Goal: Information Seeking & Learning: Learn about a topic

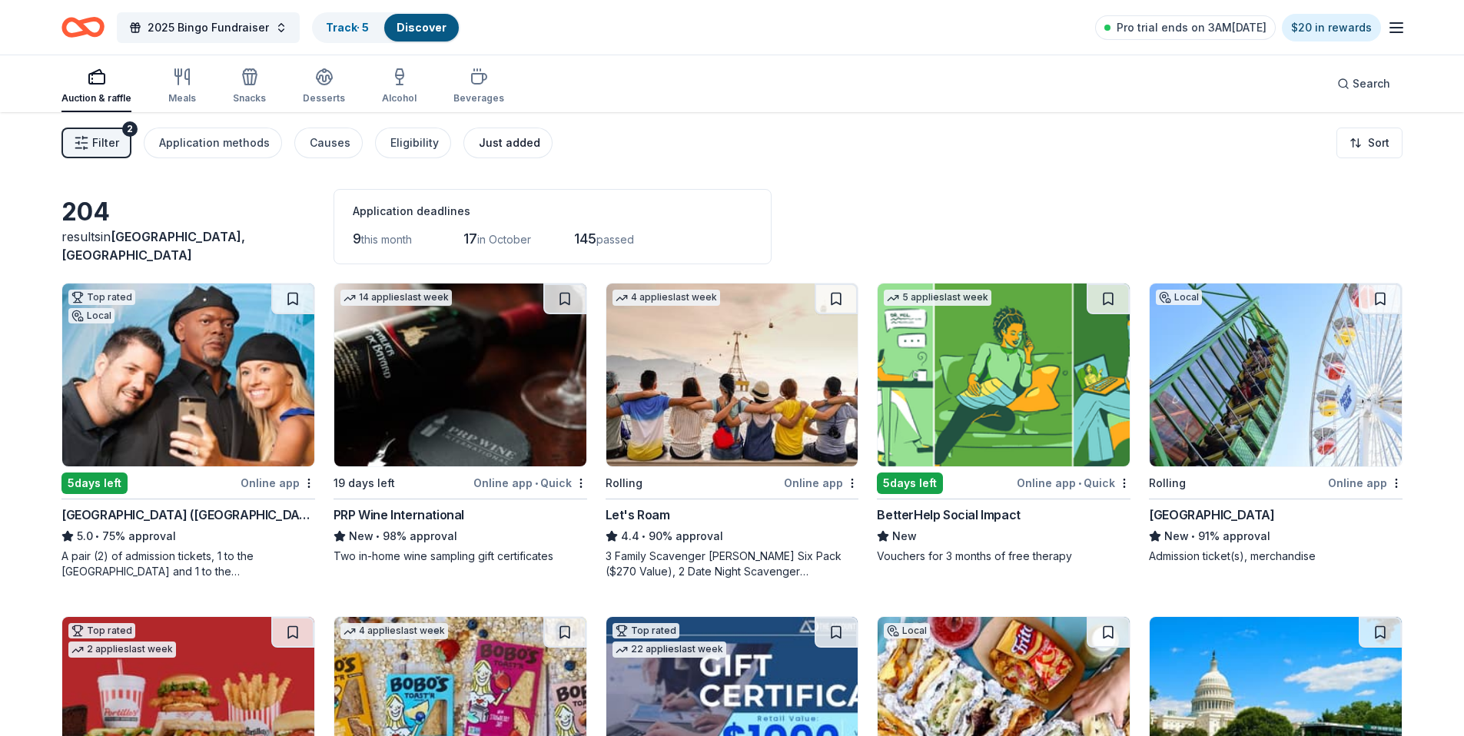
click at [479, 139] on div "Just added" at bounding box center [509, 143] width 61 height 18
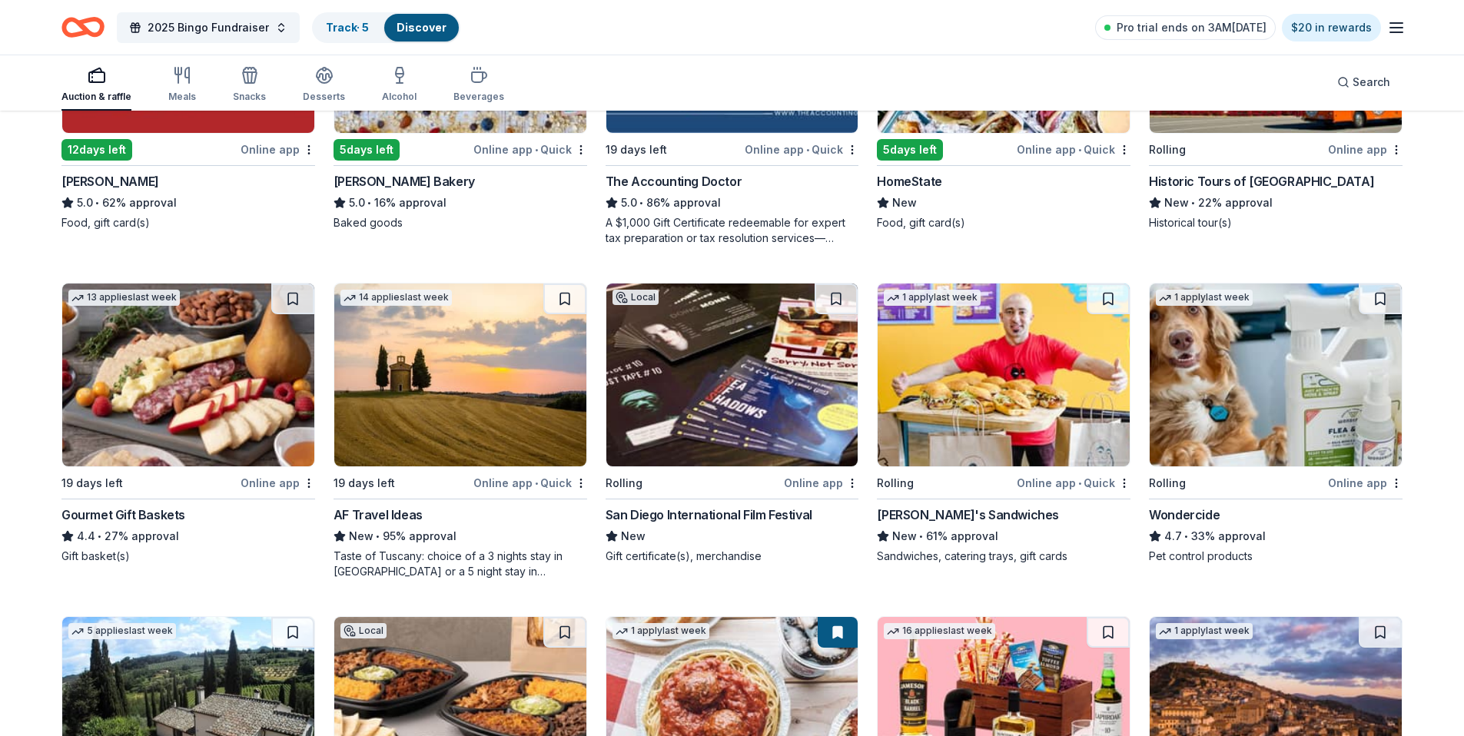
scroll to position [668, 0]
click at [962, 366] on img at bounding box center [1004, 374] width 252 height 183
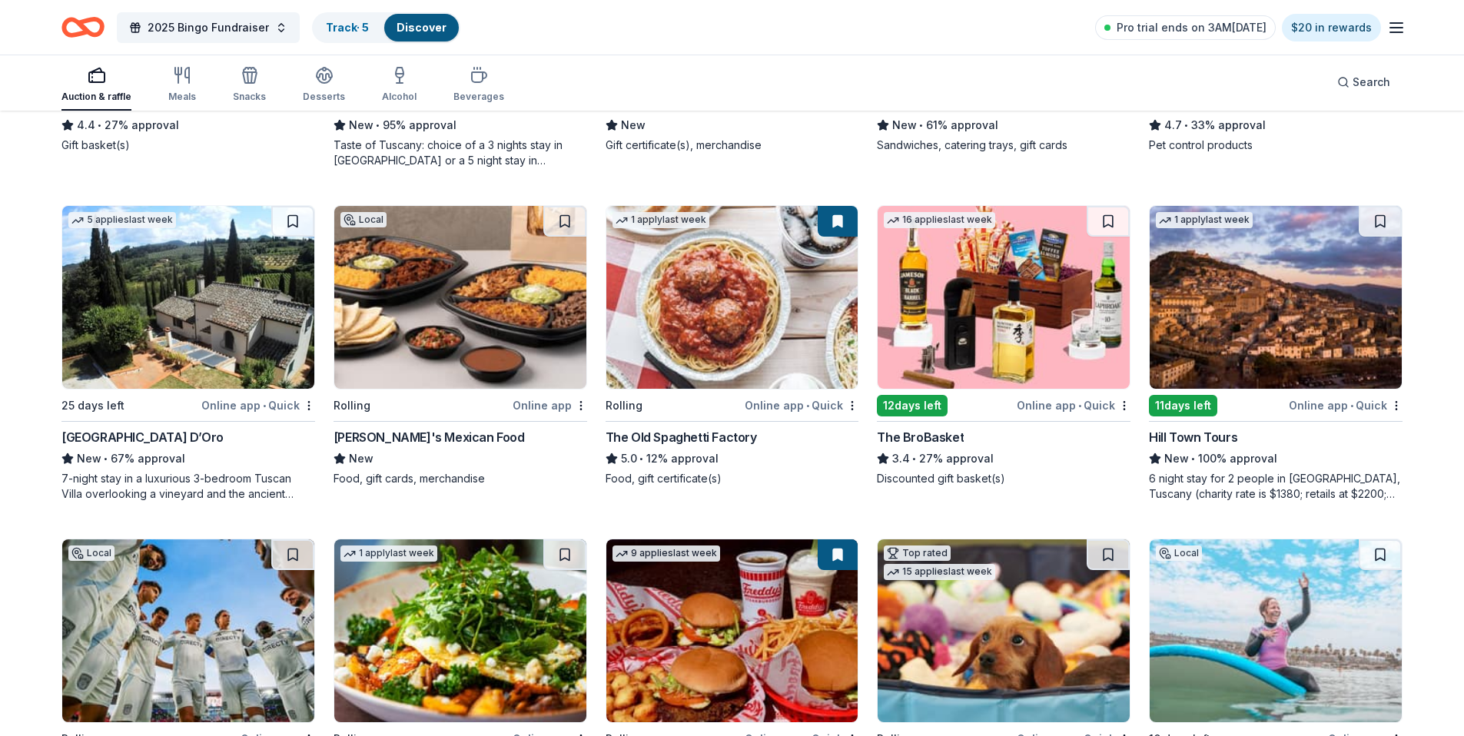
scroll to position [1131, 0]
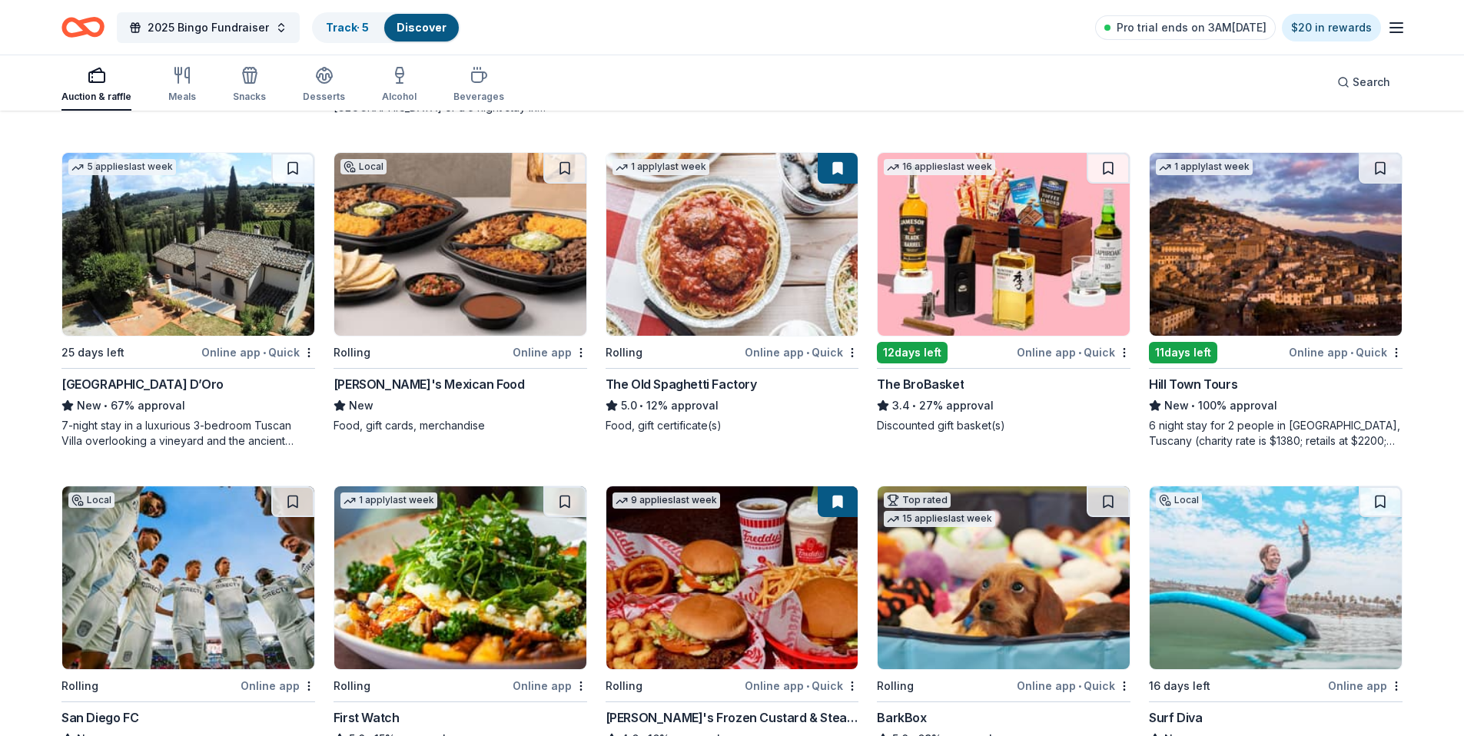
click at [955, 209] on img at bounding box center [1004, 244] width 252 height 183
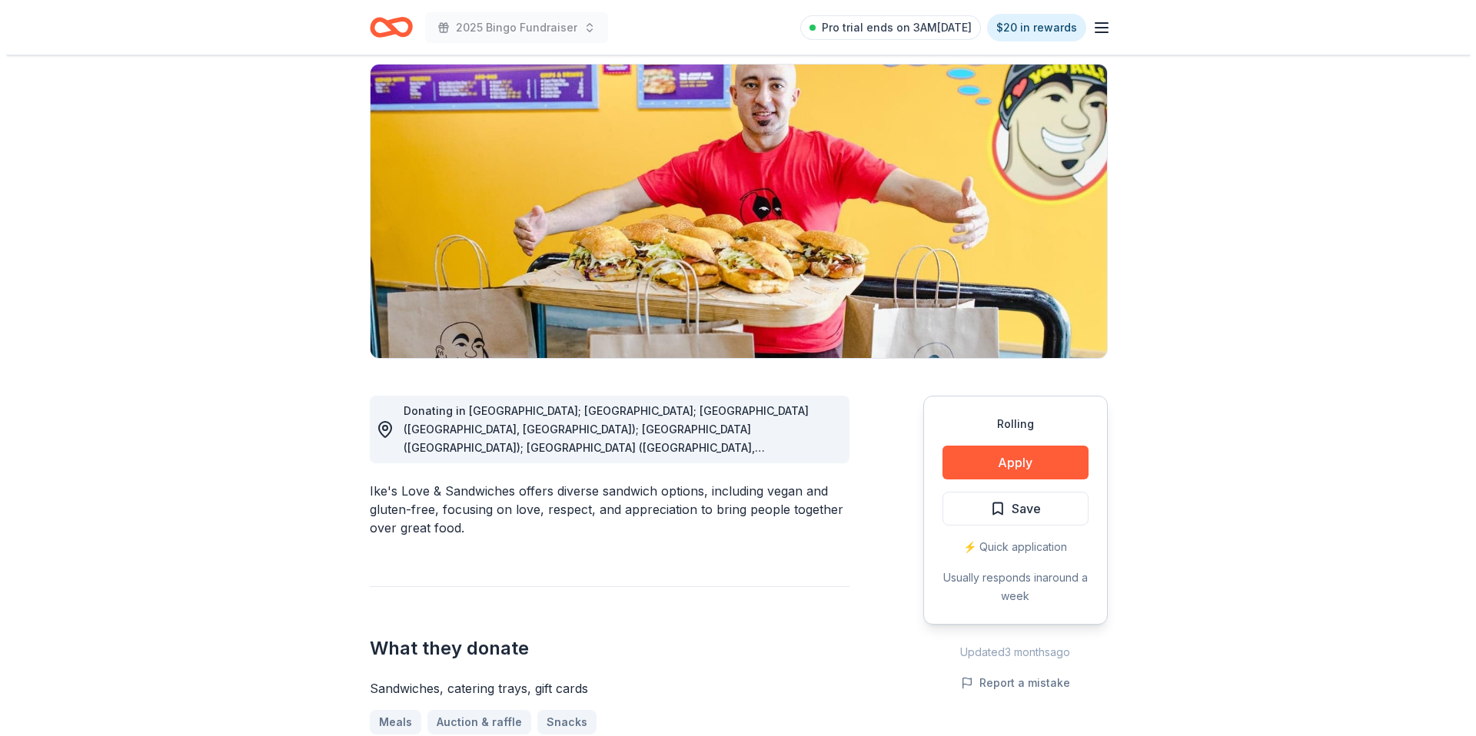
scroll to position [292, 0]
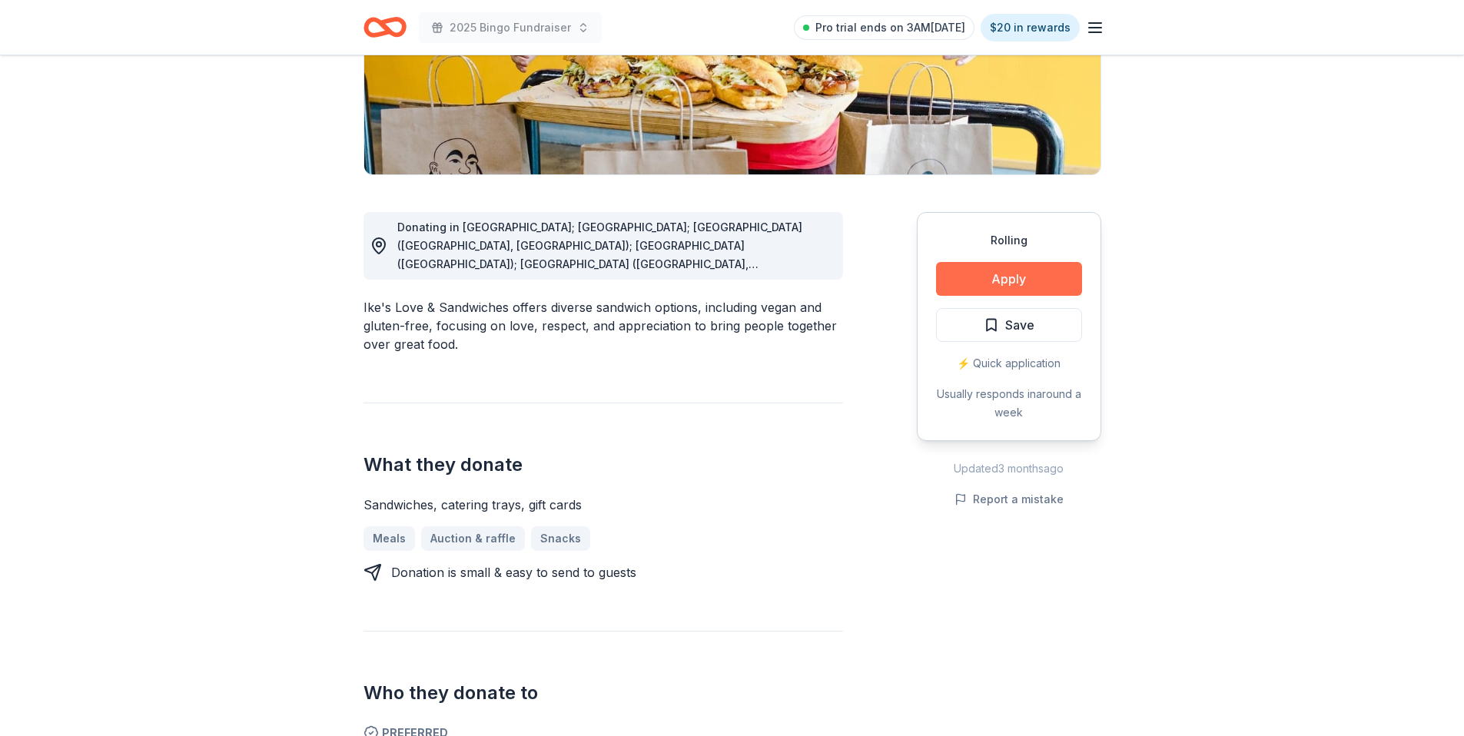
click at [1015, 275] on button "Apply" at bounding box center [1009, 279] width 146 height 34
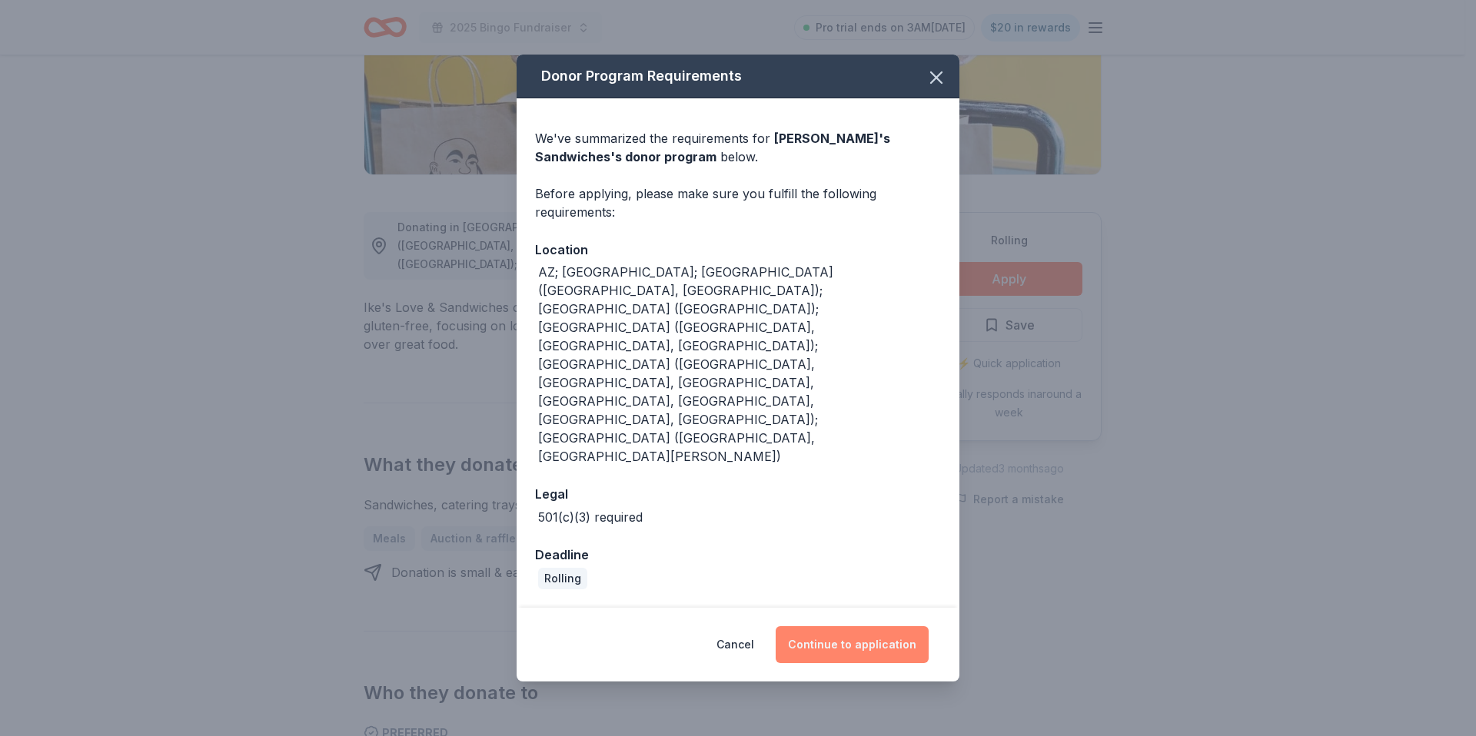
click at [860, 626] on button "Continue to application" at bounding box center [852, 644] width 153 height 37
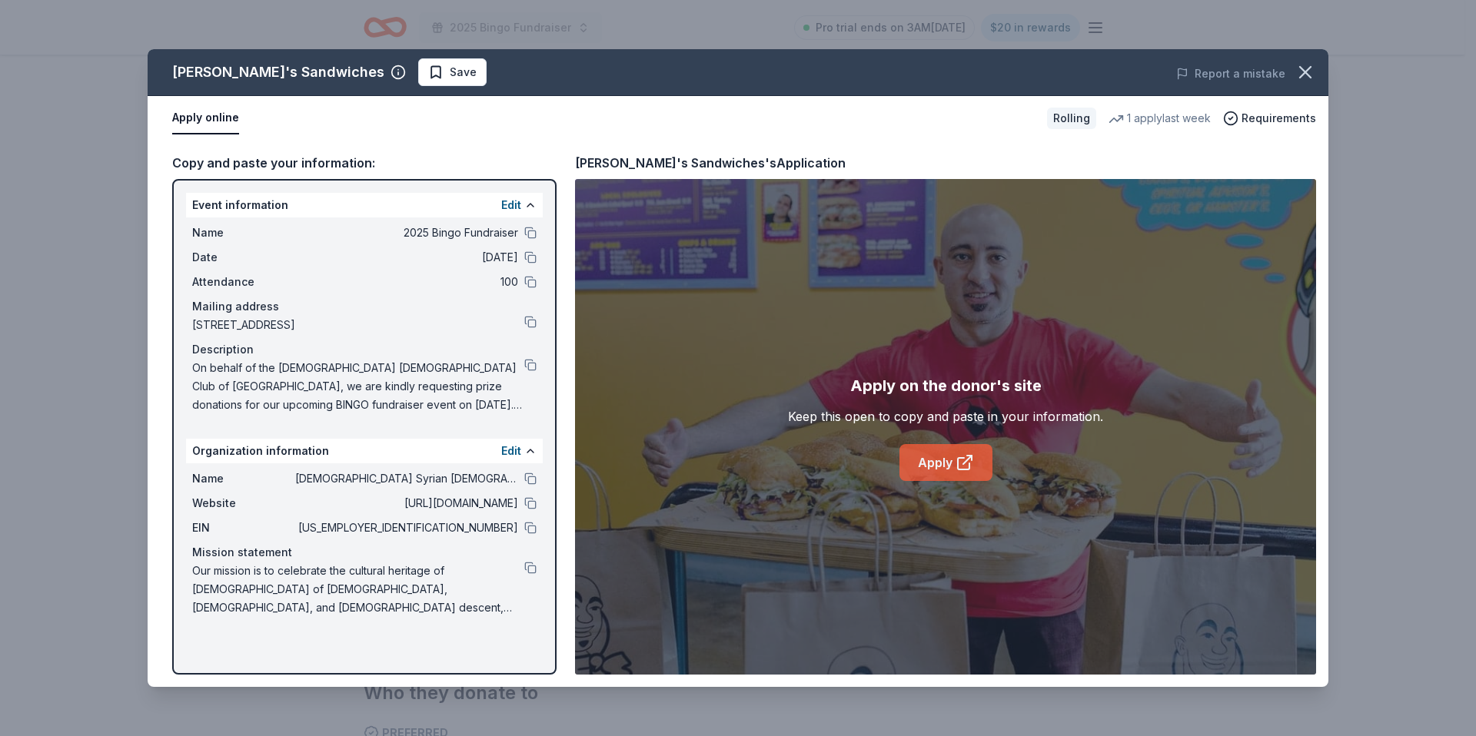
click at [959, 454] on icon at bounding box center [964, 463] width 18 height 18
click at [526, 482] on button at bounding box center [530, 479] width 12 height 12
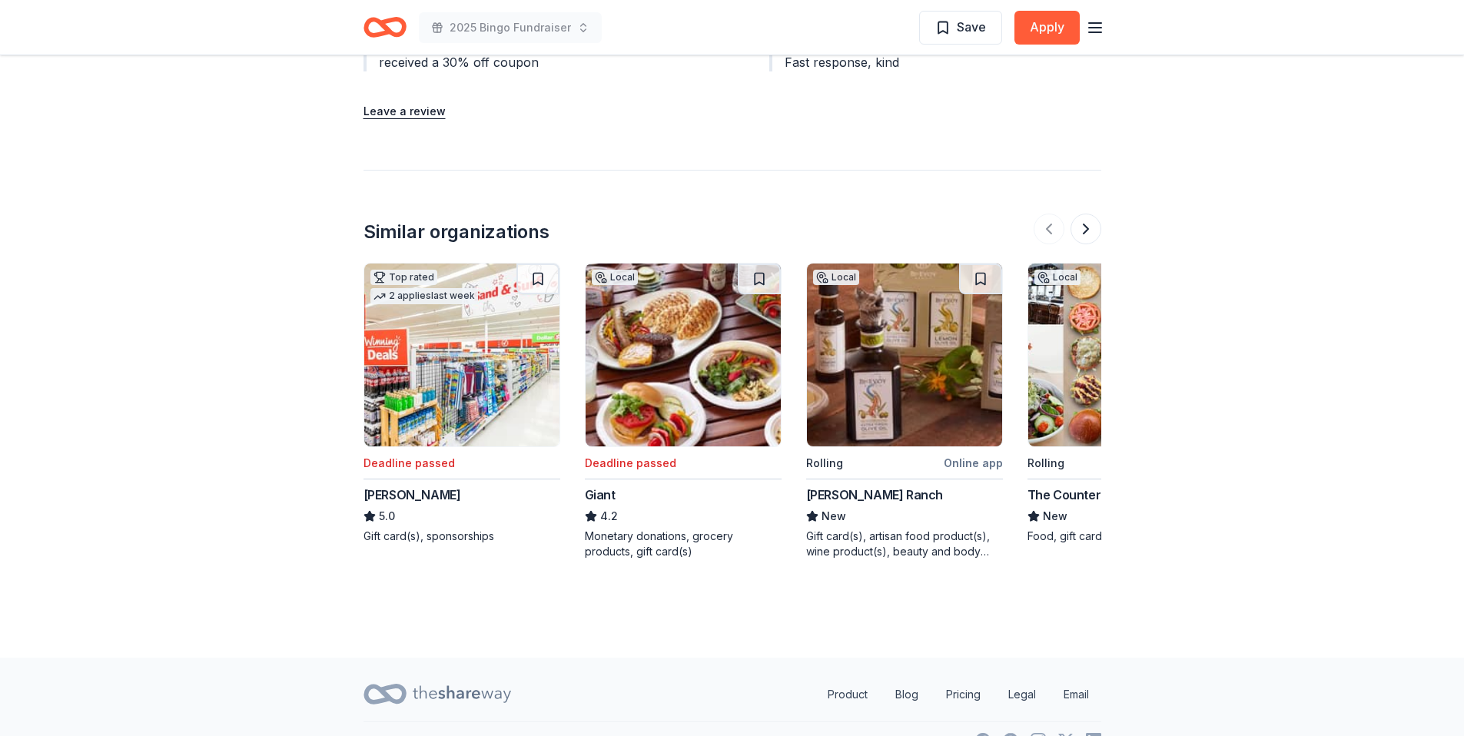
scroll to position [1835, 0]
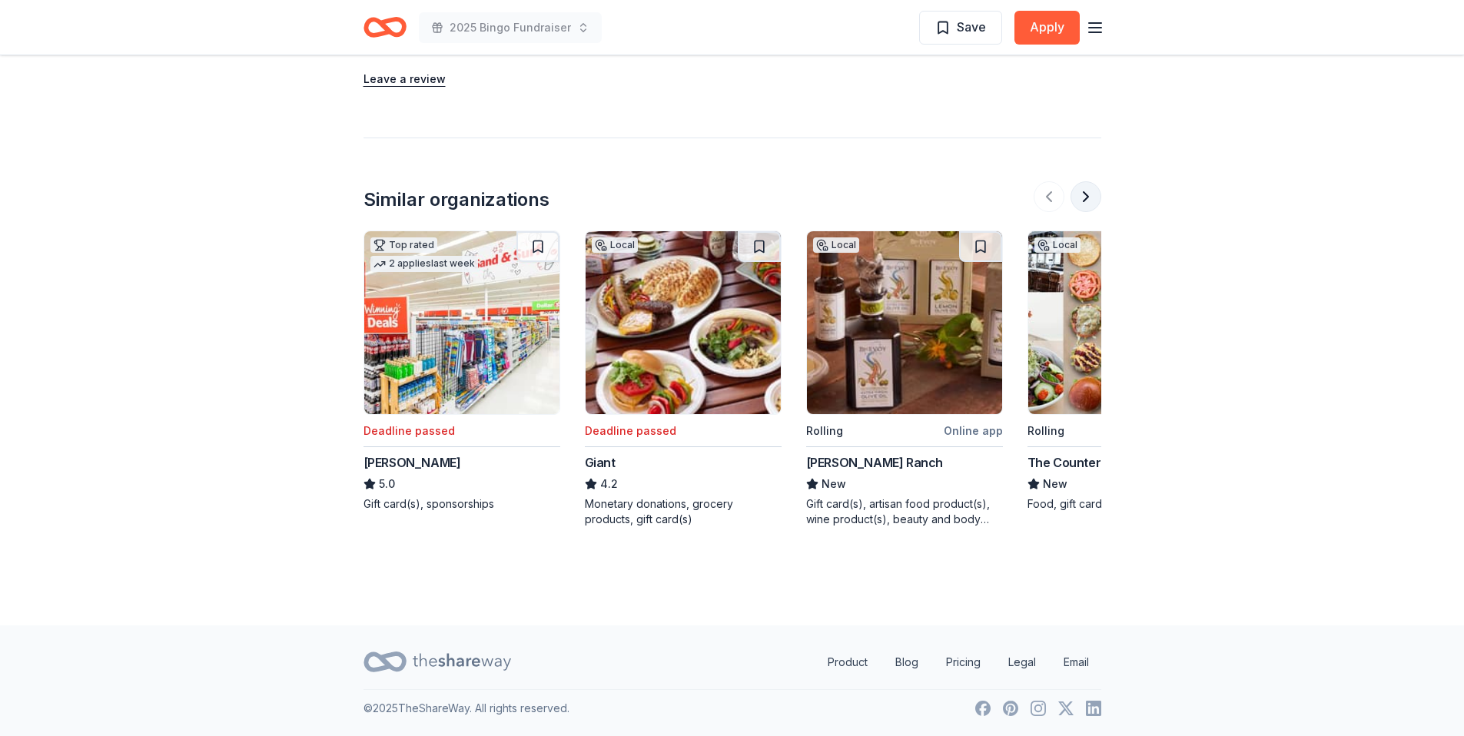
click at [1083, 198] on button at bounding box center [1086, 196] width 31 height 31
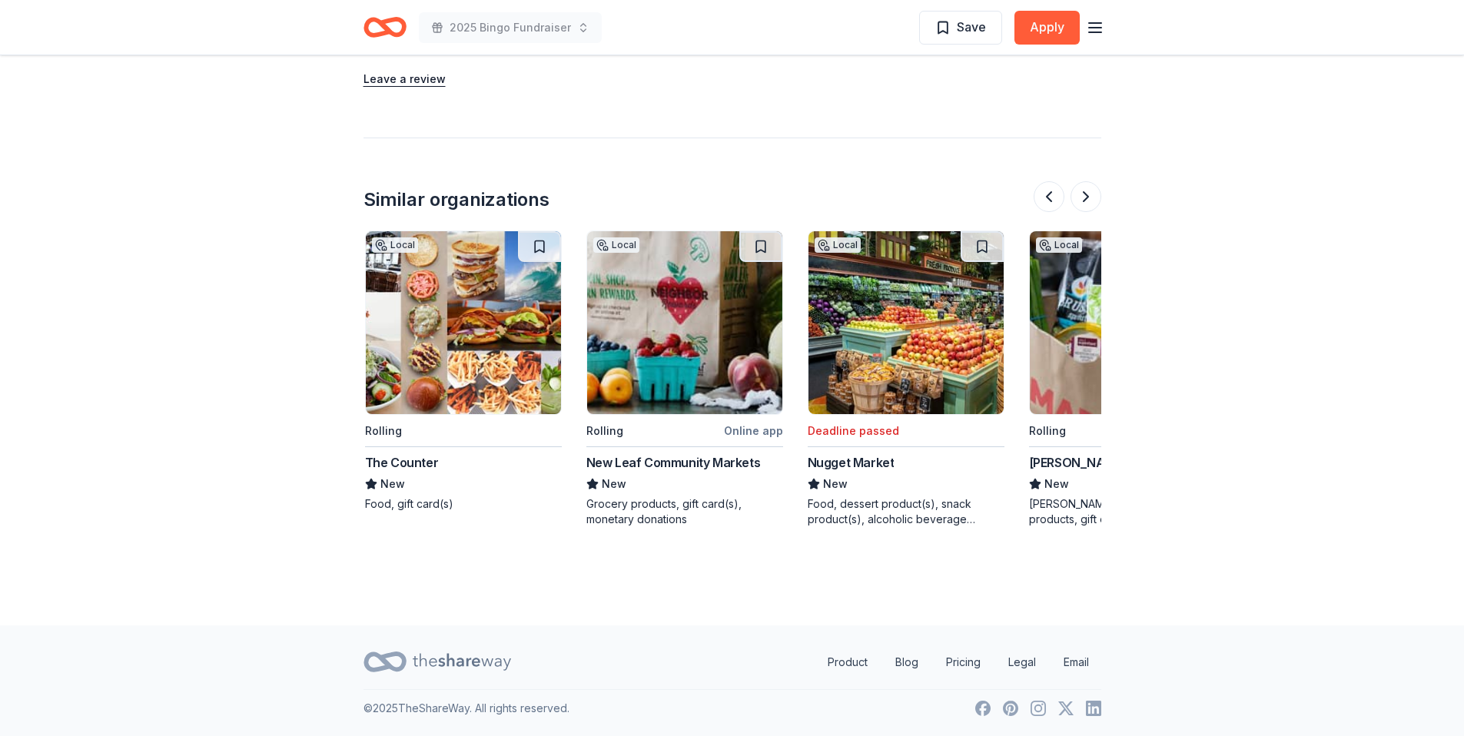
scroll to position [0, 664]
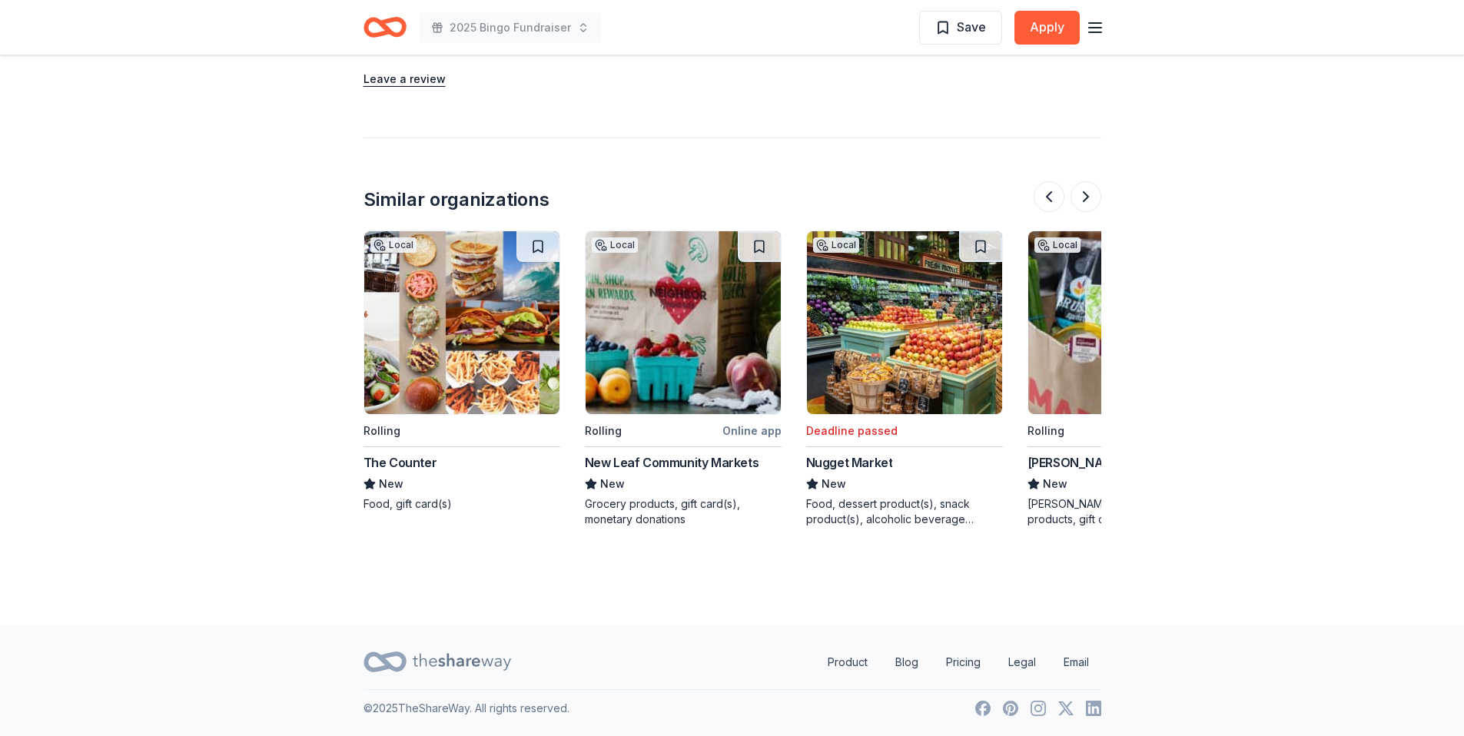
click at [474, 331] on img at bounding box center [461, 322] width 195 height 183
click at [1085, 190] on button at bounding box center [1086, 196] width 31 height 31
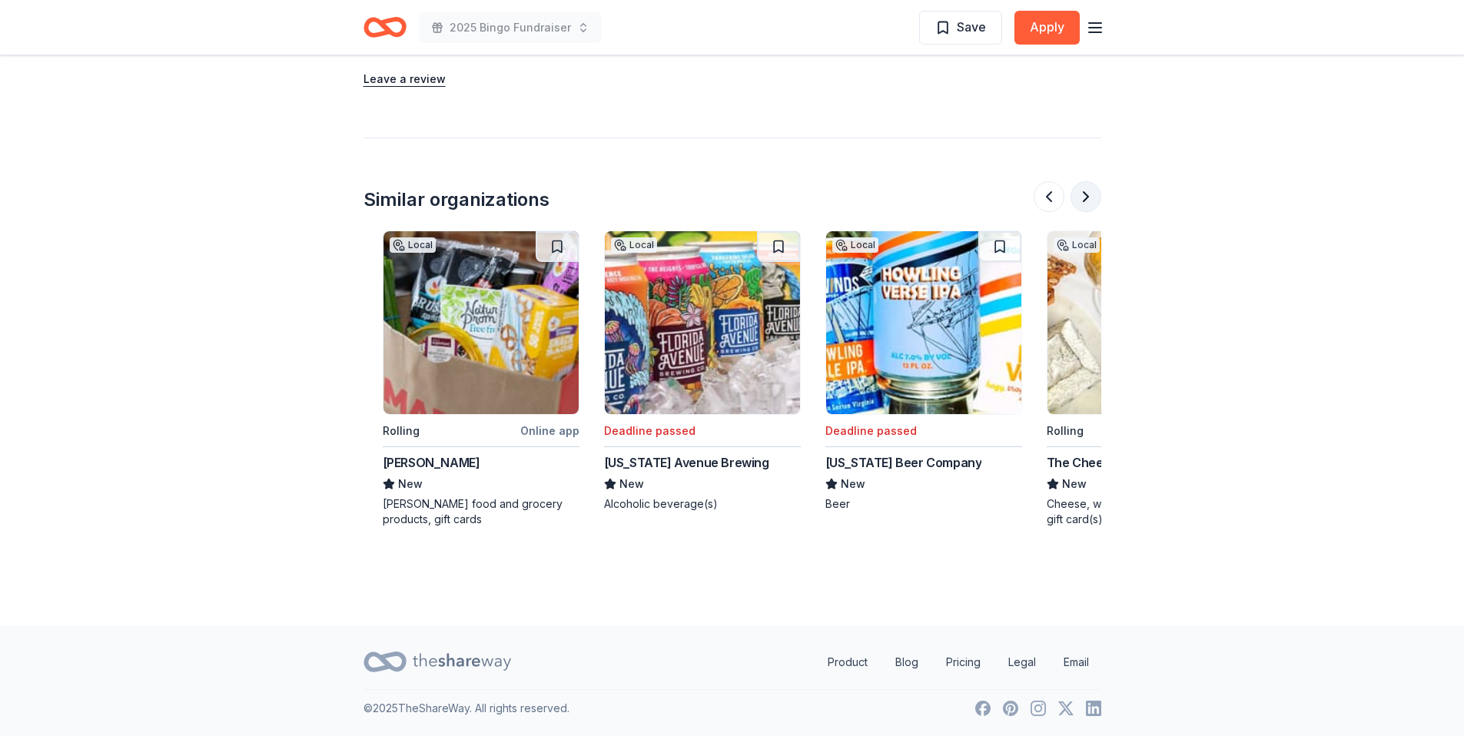
scroll to position [0, 1328]
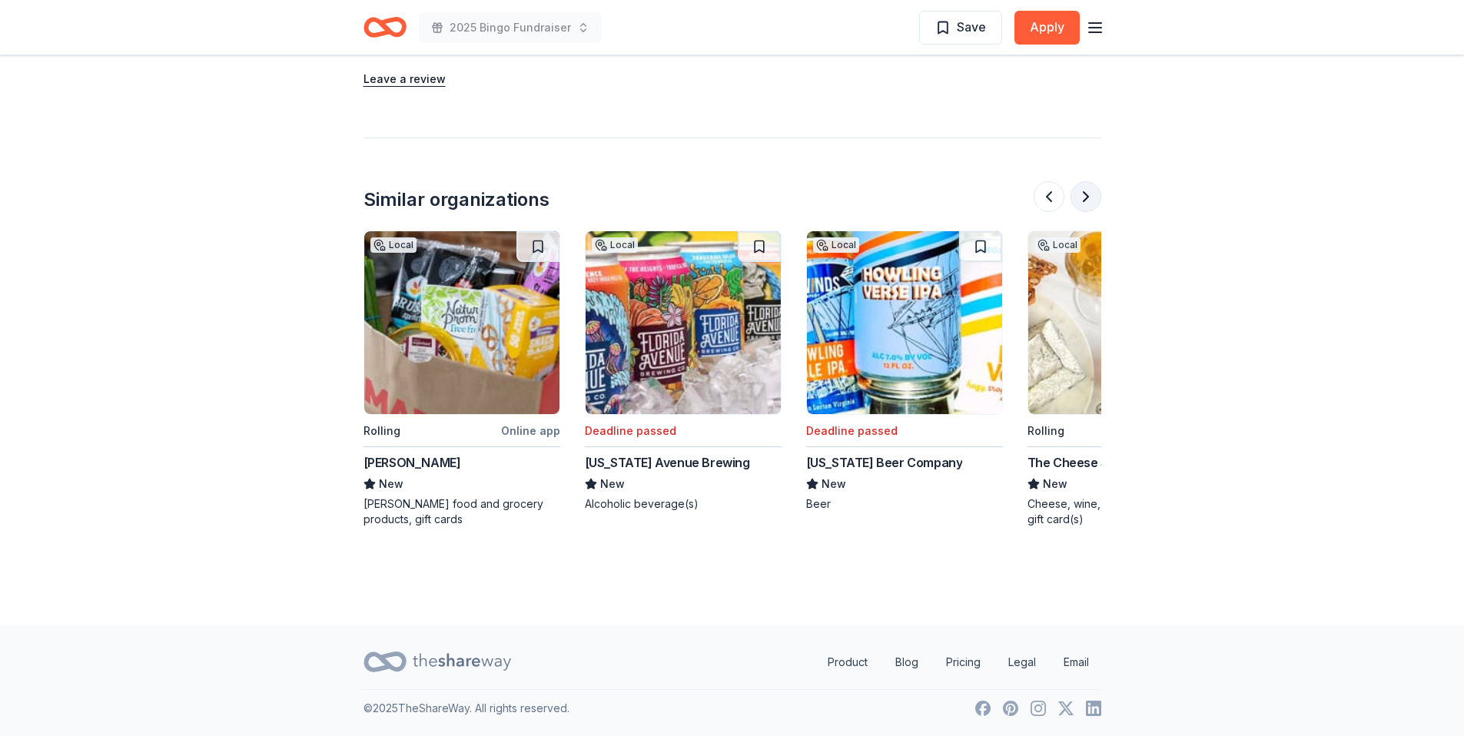
click at [1086, 190] on button at bounding box center [1086, 196] width 31 height 31
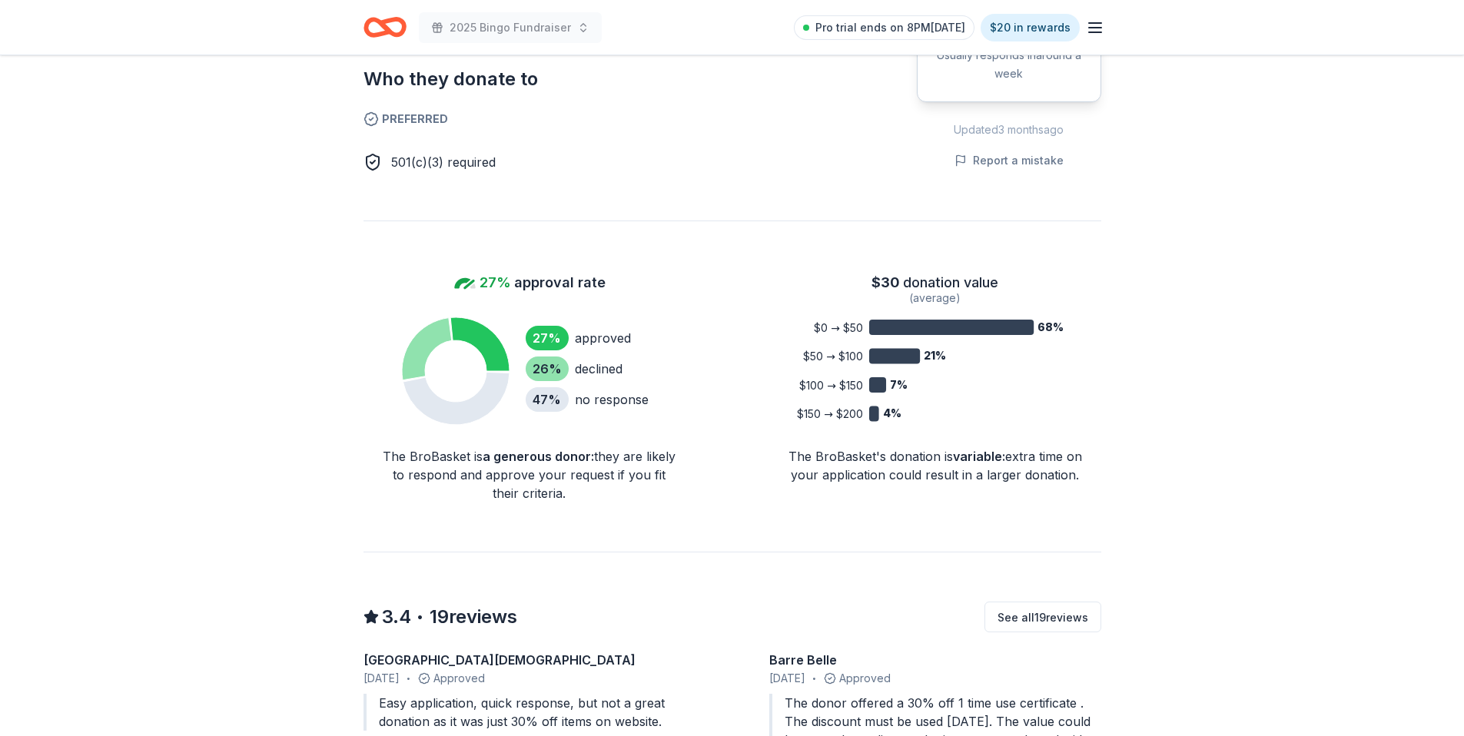
scroll to position [0, 0]
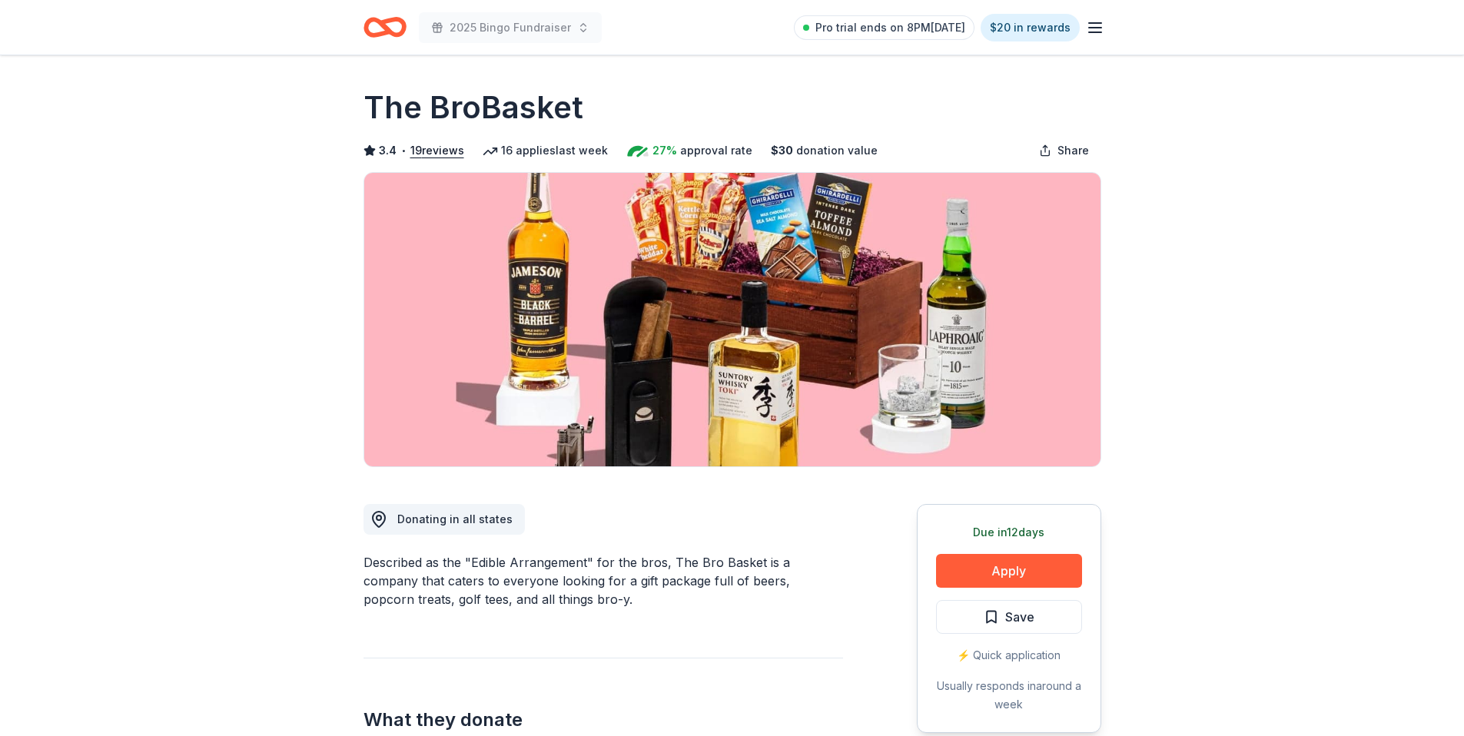
click at [364, 22] on icon "Home" at bounding box center [385, 27] width 43 height 36
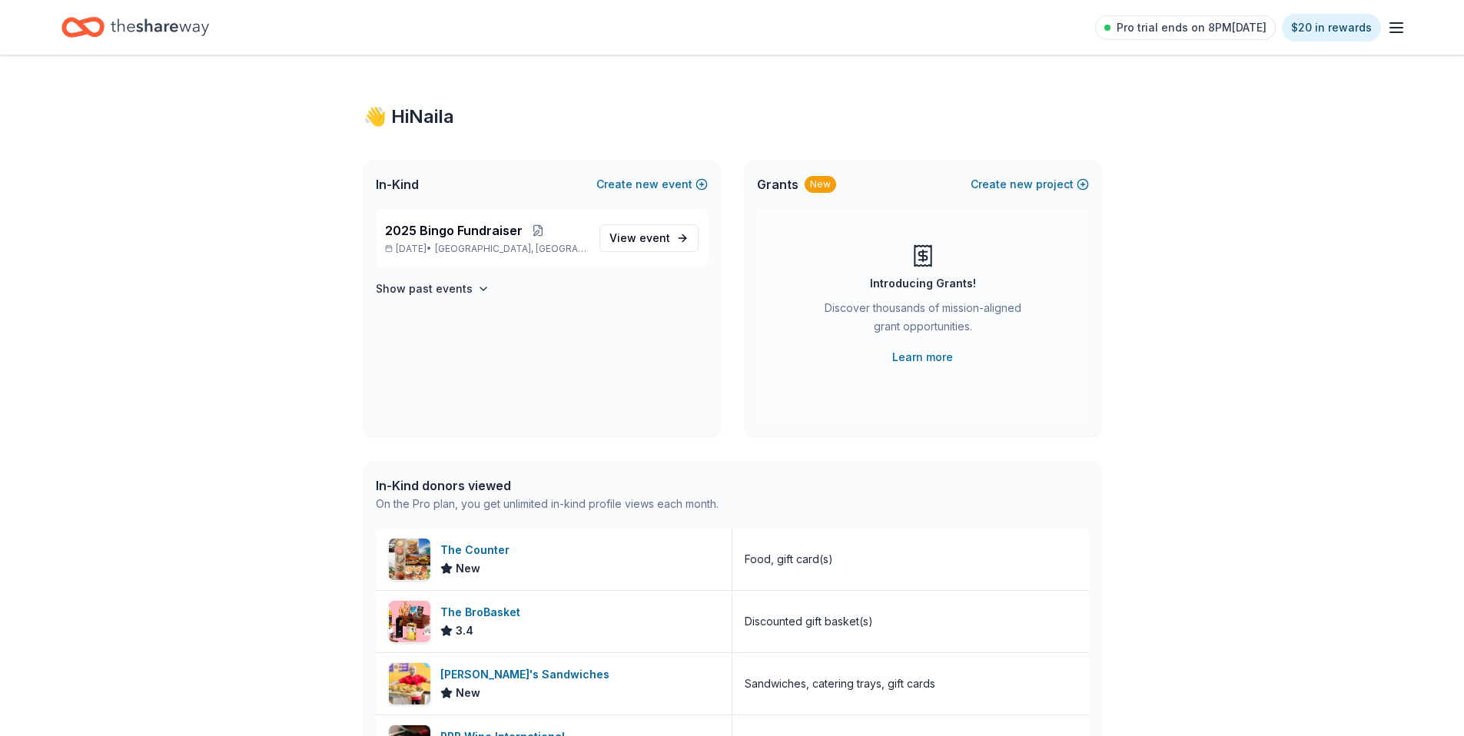
click at [65, 28] on icon "Home" at bounding box center [76, 26] width 24 height 15
click at [656, 239] on span "event" at bounding box center [655, 237] width 31 height 13
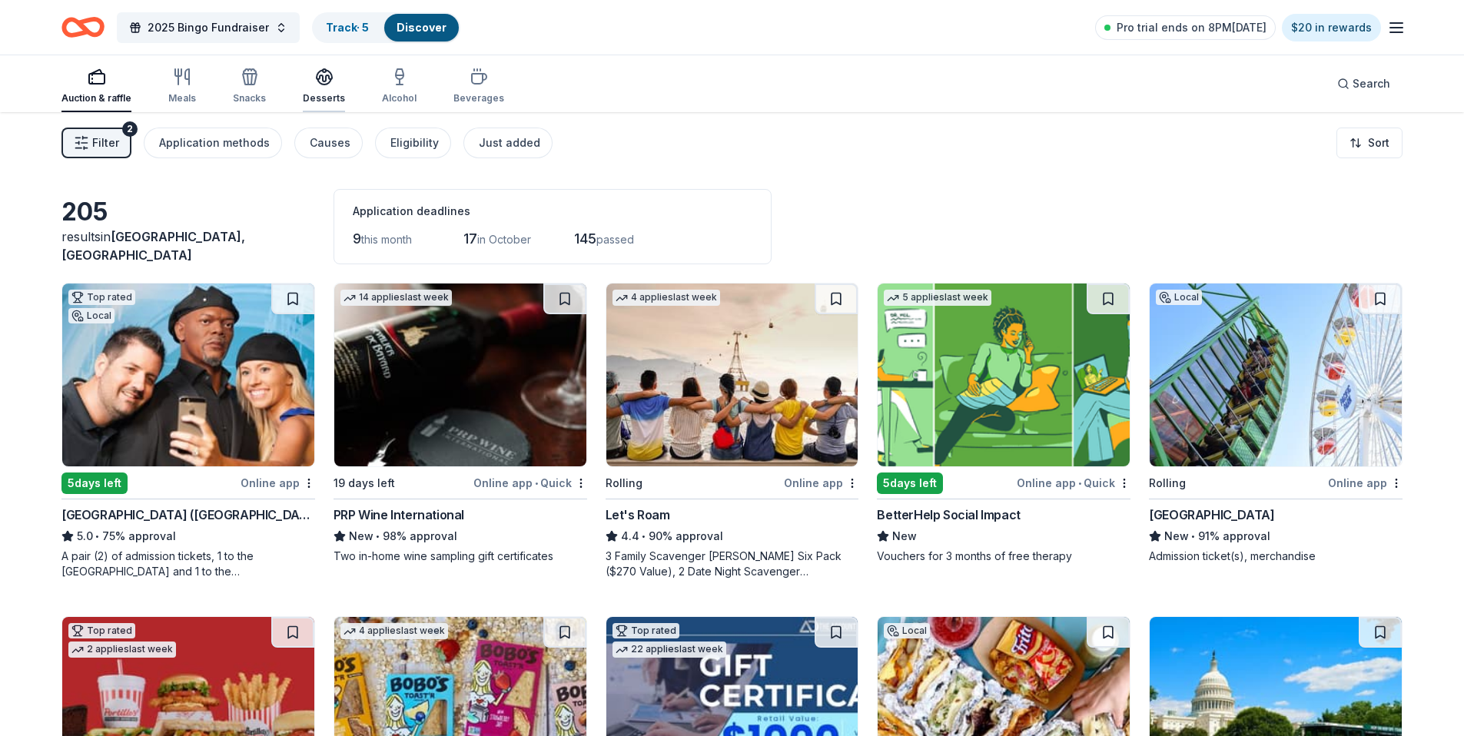
click at [303, 74] on div "button" at bounding box center [324, 77] width 42 height 18
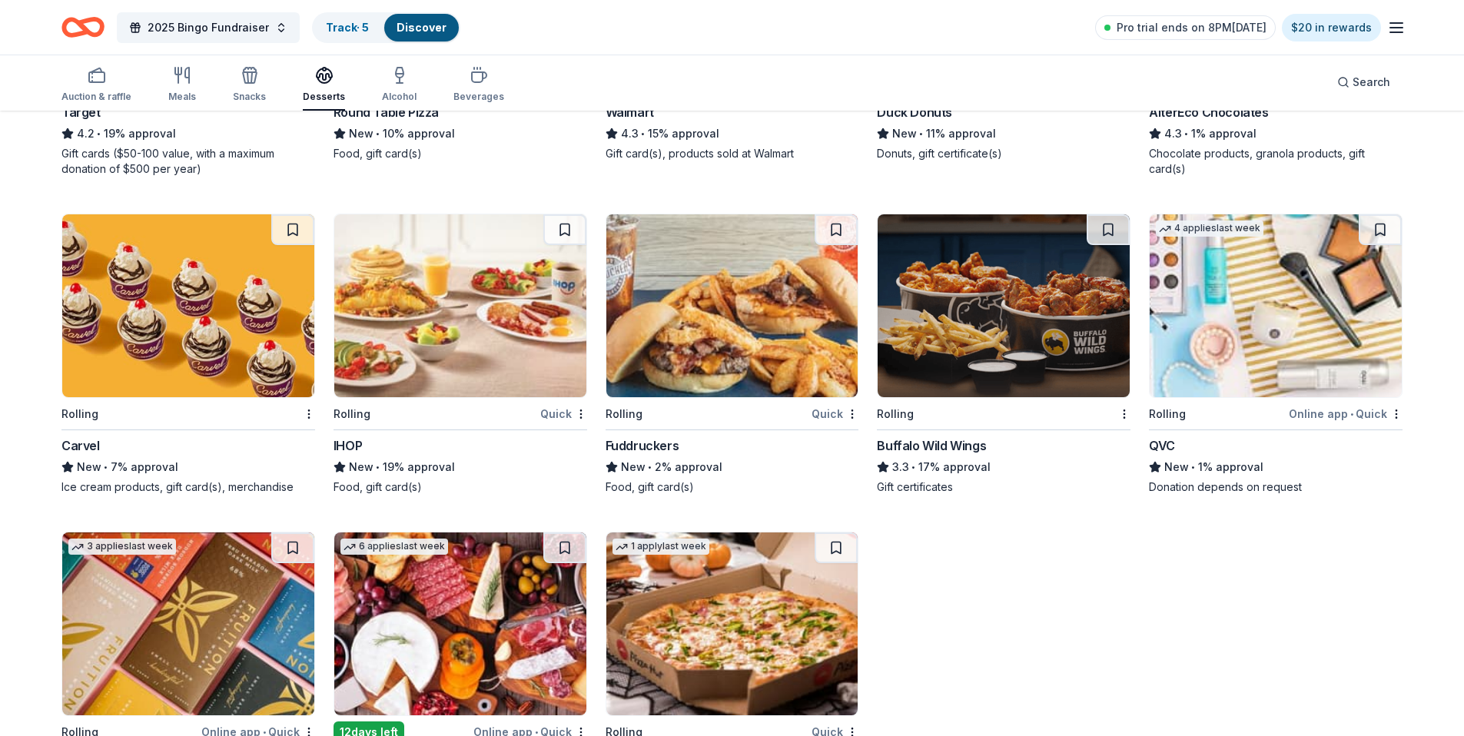
scroll to position [1073, 0]
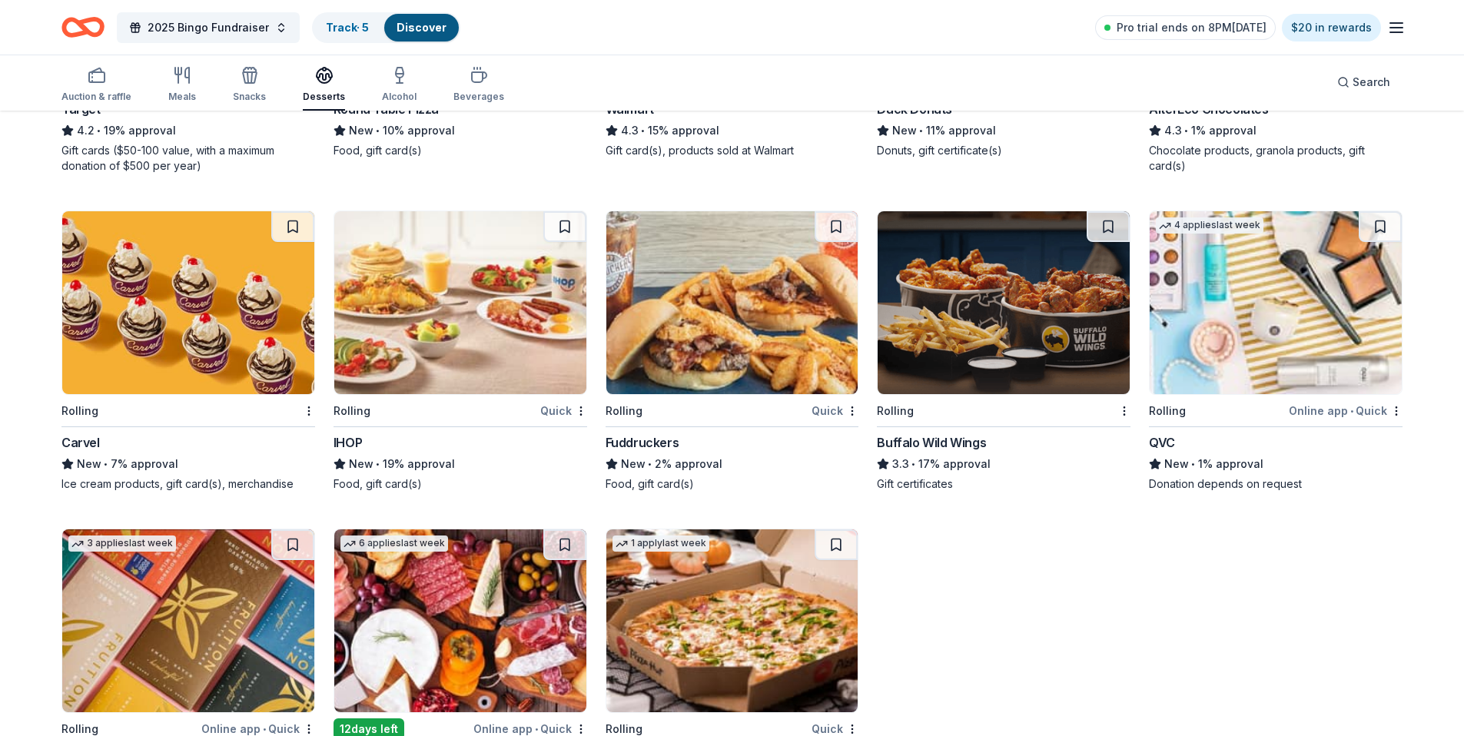
click at [433, 284] on img at bounding box center [460, 302] width 252 height 183
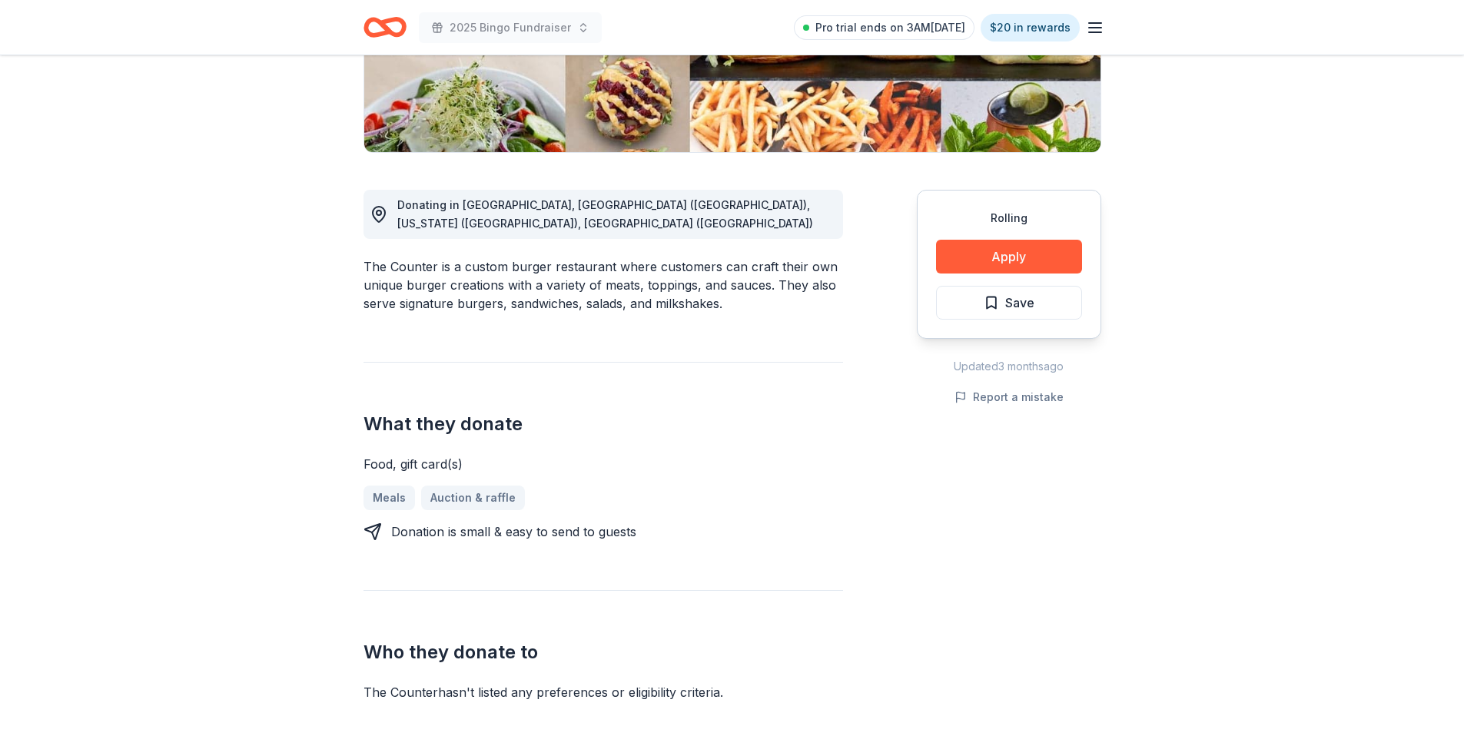
scroll to position [337, 0]
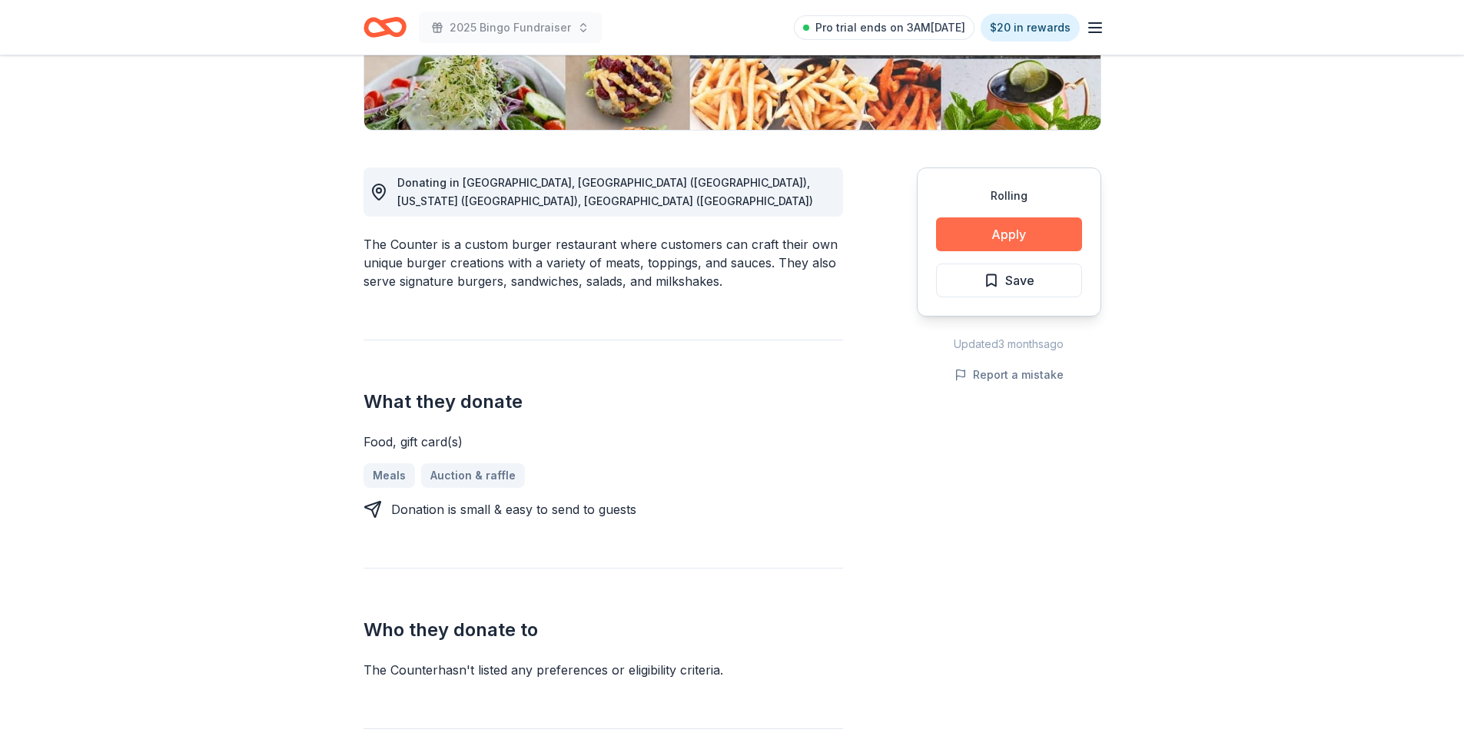
click at [1022, 231] on button "Apply" at bounding box center [1009, 235] width 146 height 34
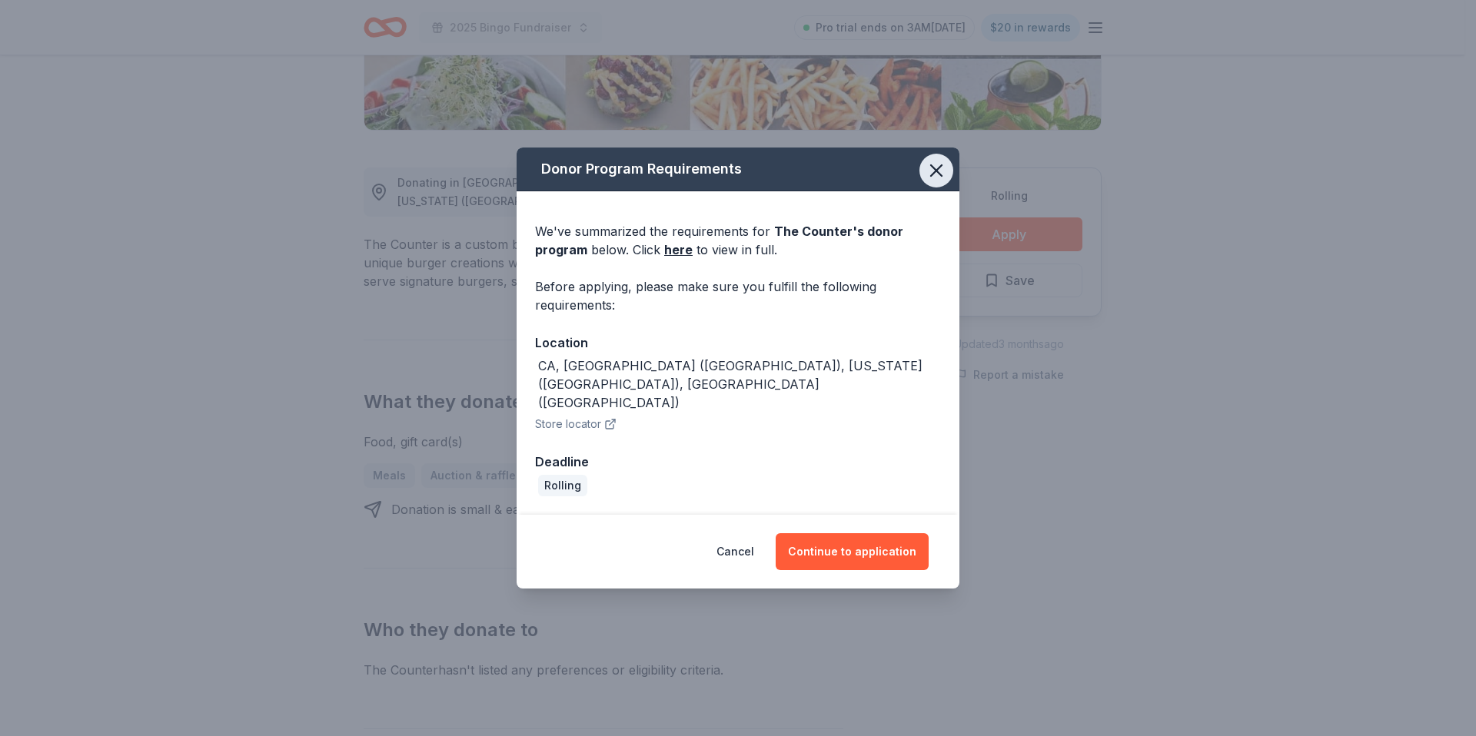
click at [935, 181] on icon "button" at bounding box center [936, 171] width 22 height 22
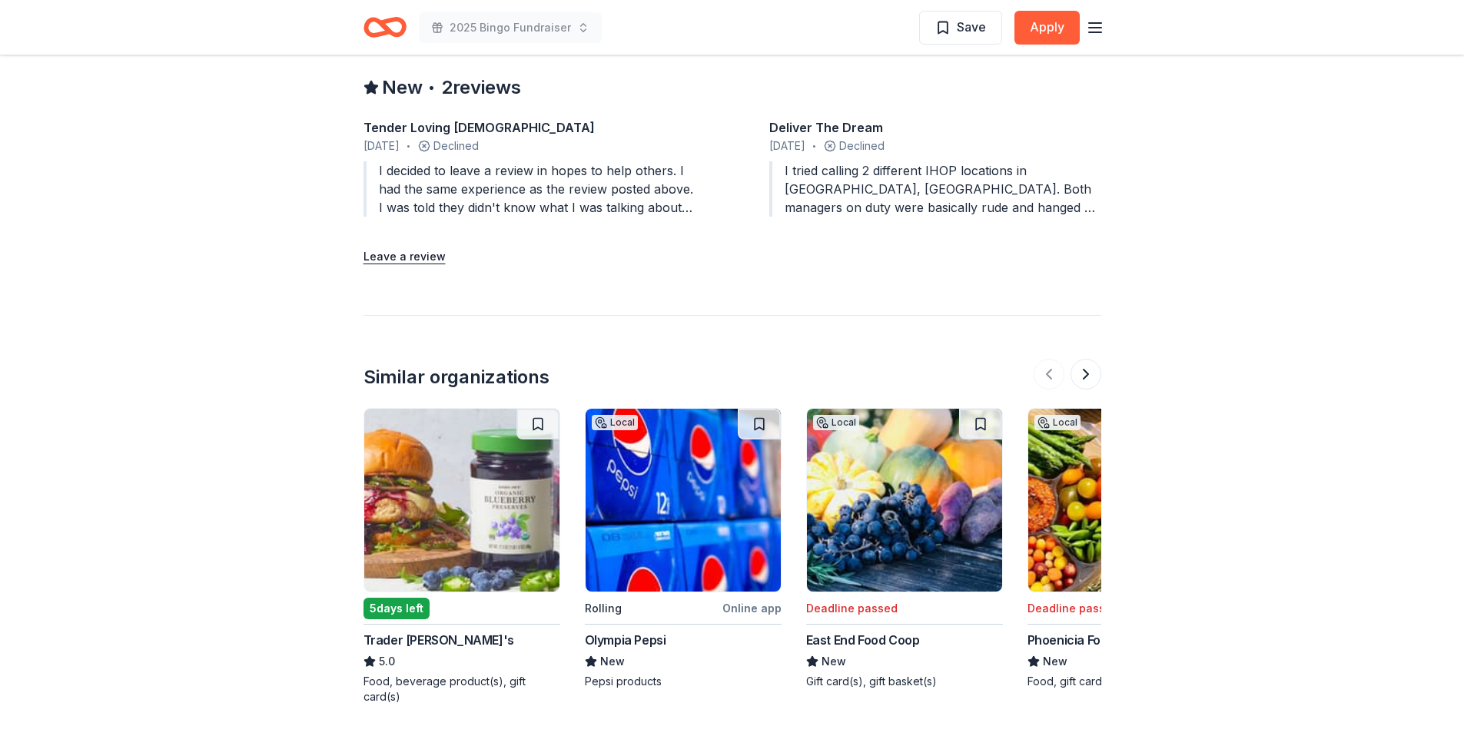
scroll to position [1530, 0]
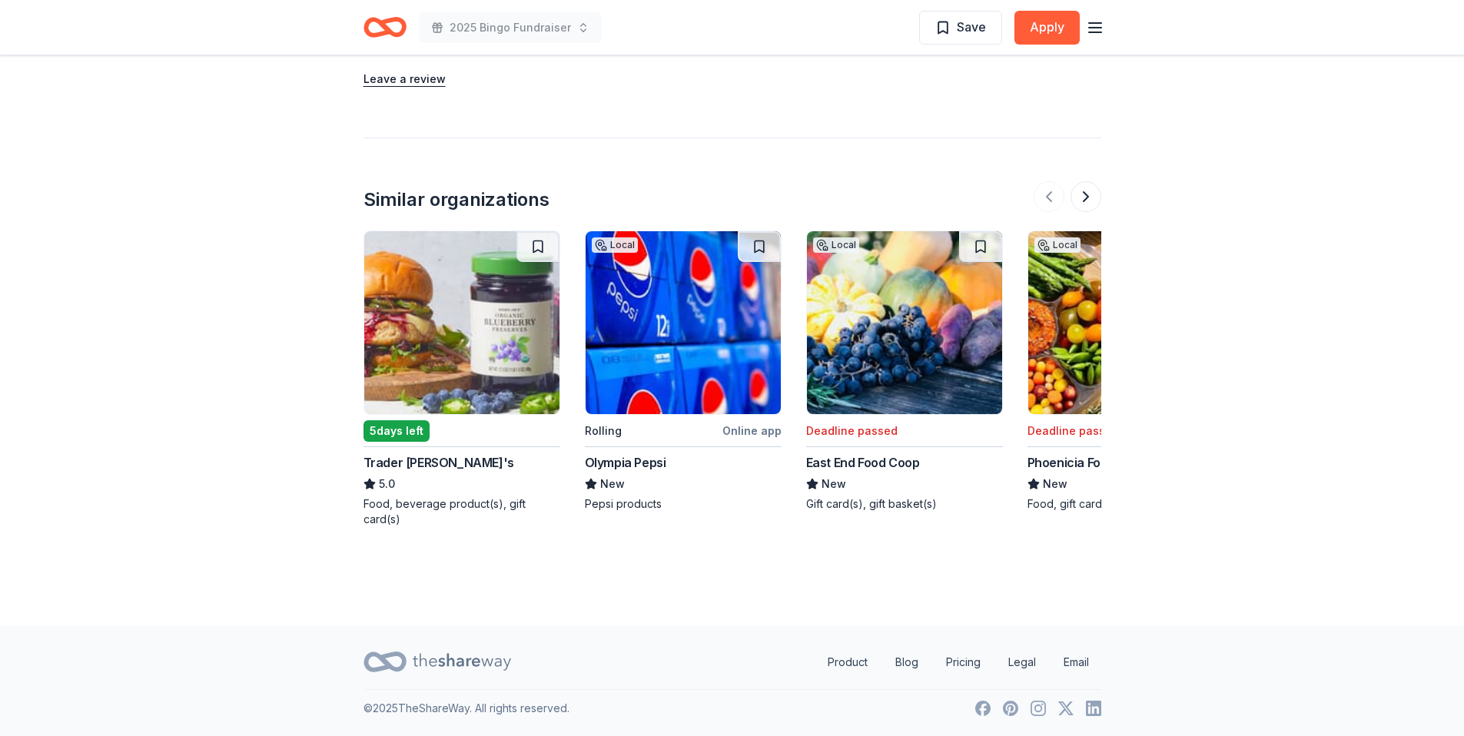
click at [444, 382] on img at bounding box center [461, 322] width 195 height 183
click at [655, 370] on img at bounding box center [683, 322] width 195 height 183
click at [1059, 354] on img at bounding box center [1125, 322] width 195 height 183
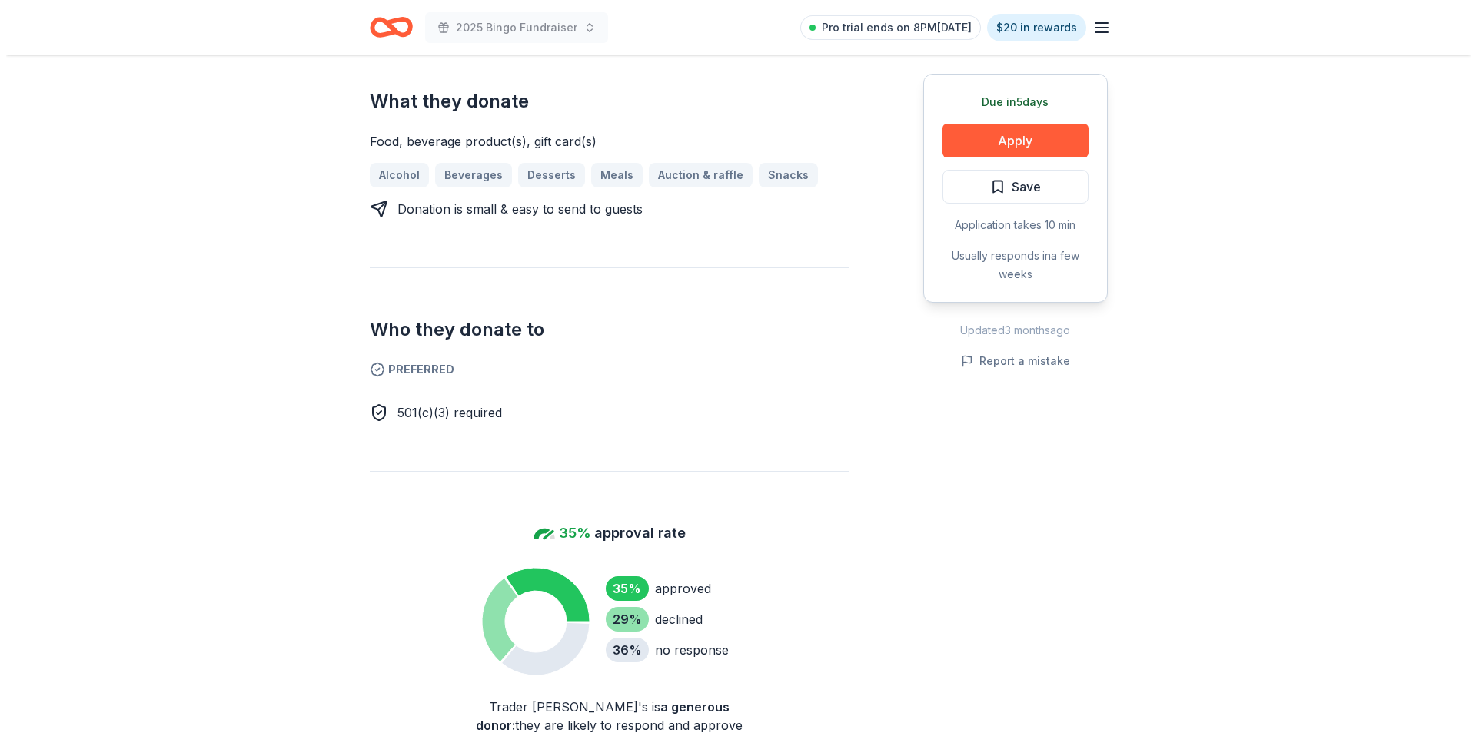
scroll to position [618, 0]
click at [1053, 150] on button "Apply" at bounding box center [1009, 141] width 146 height 34
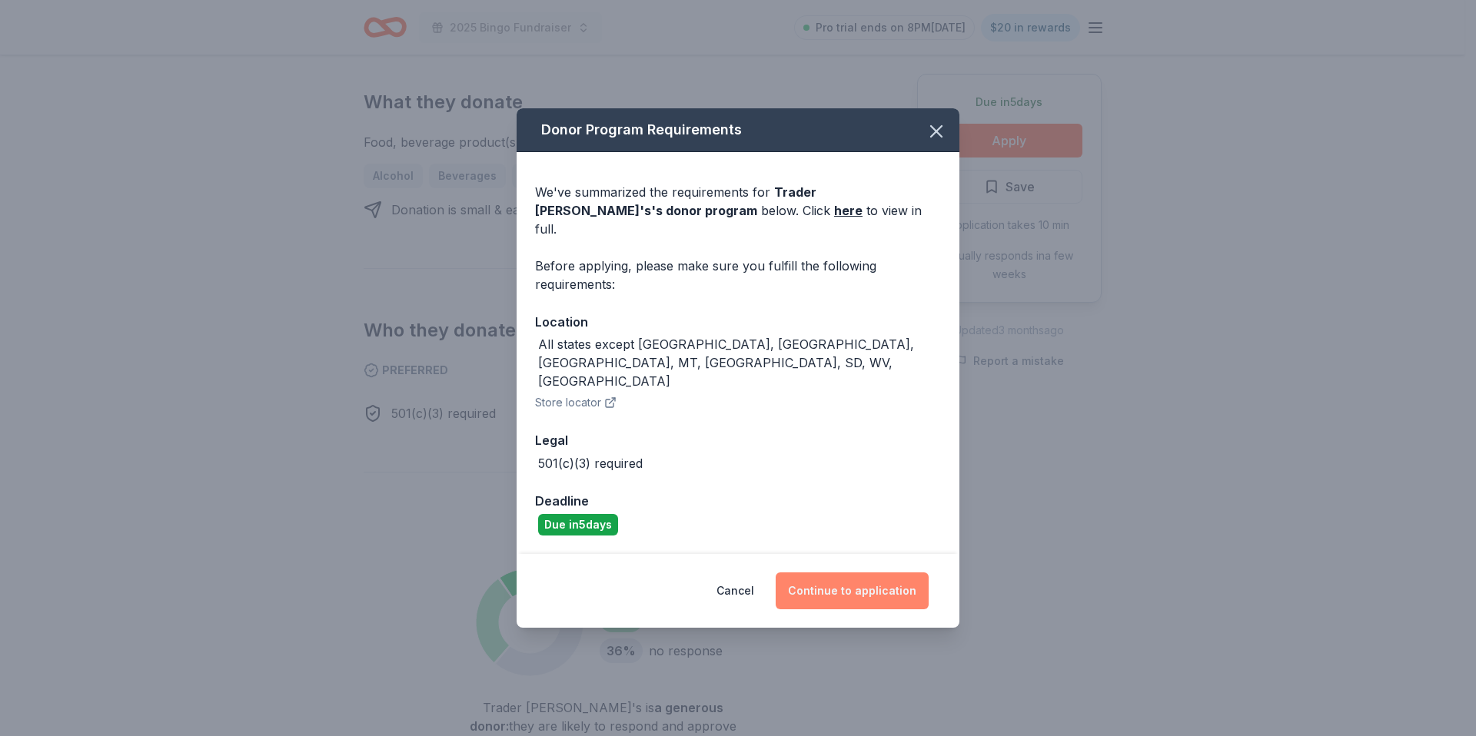
click at [806, 573] on button "Continue to application" at bounding box center [852, 591] width 153 height 37
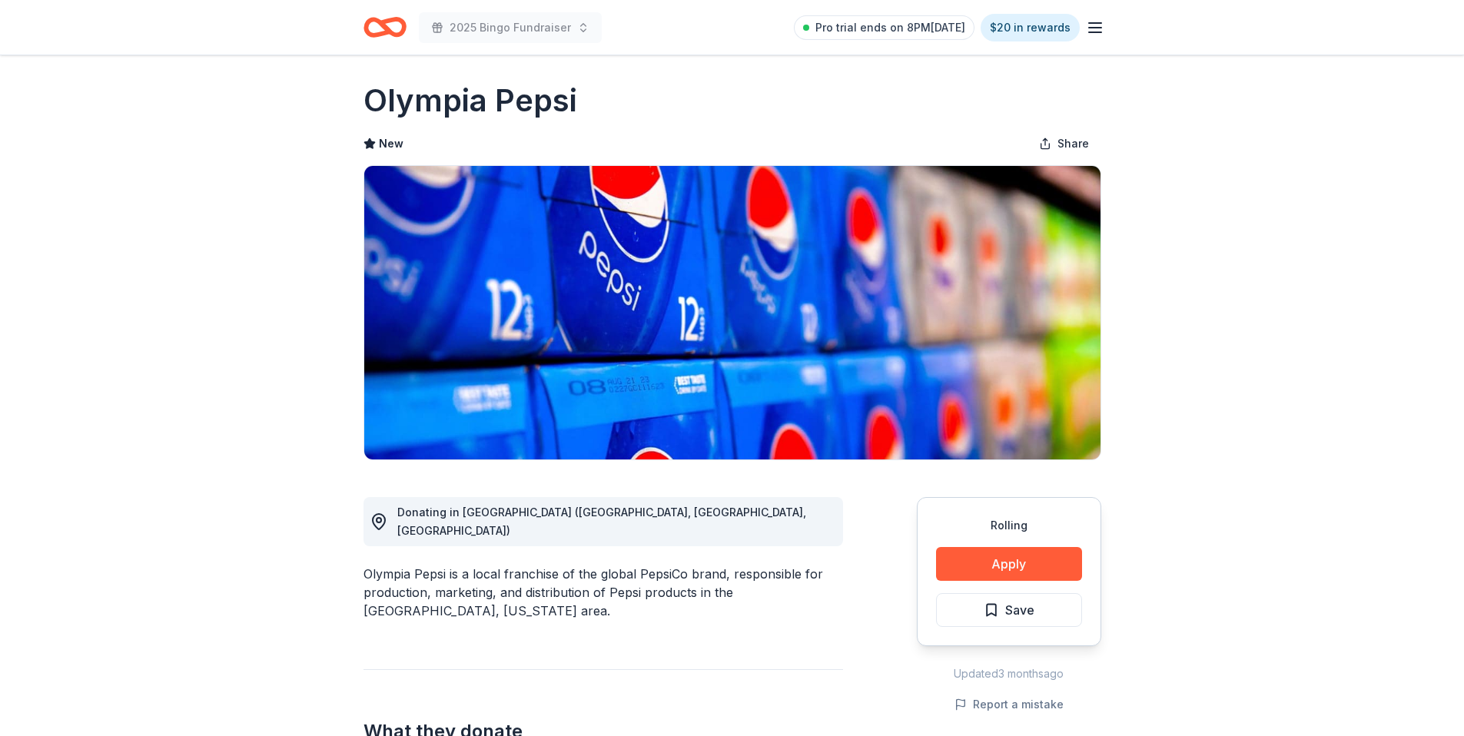
scroll to position [36, 0]
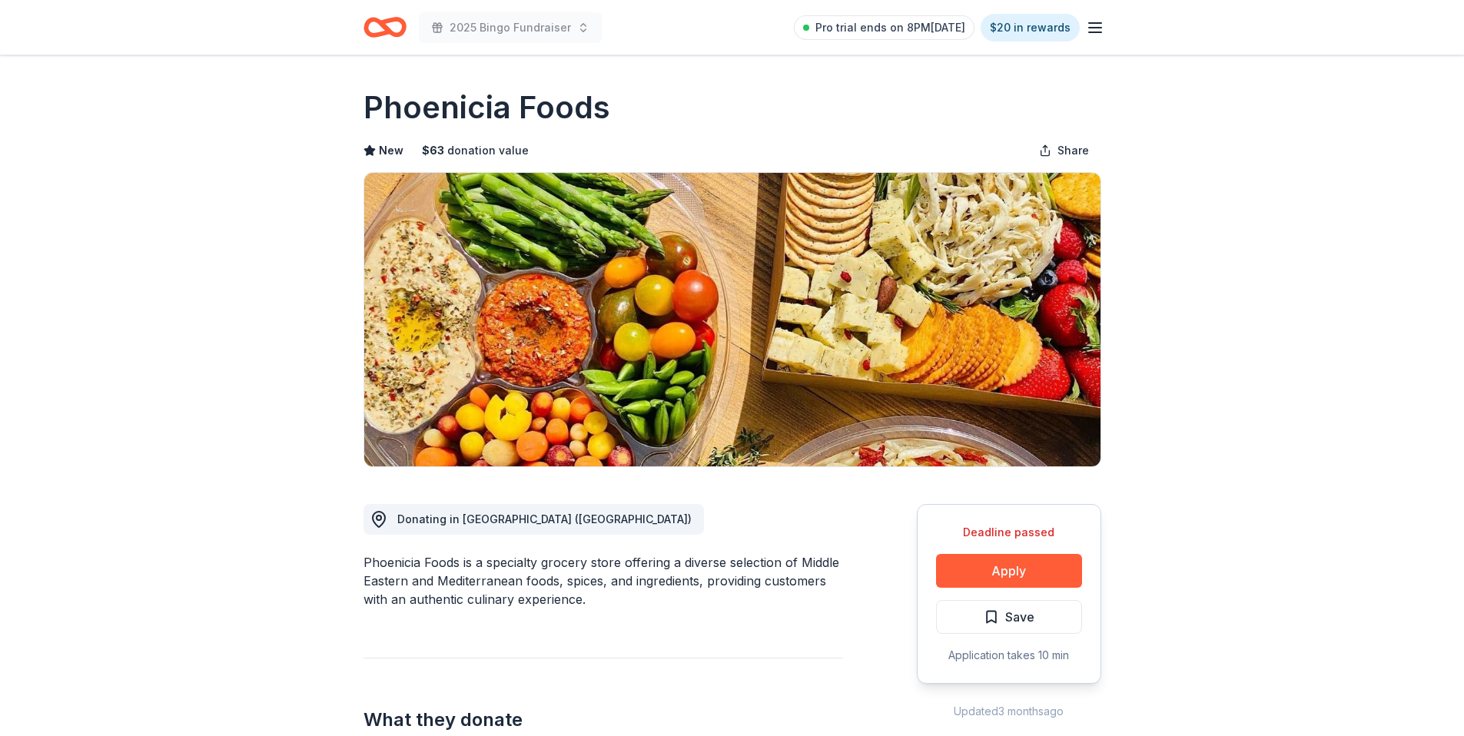
click at [394, 19] on icon "Home" at bounding box center [392, 26] width 24 height 15
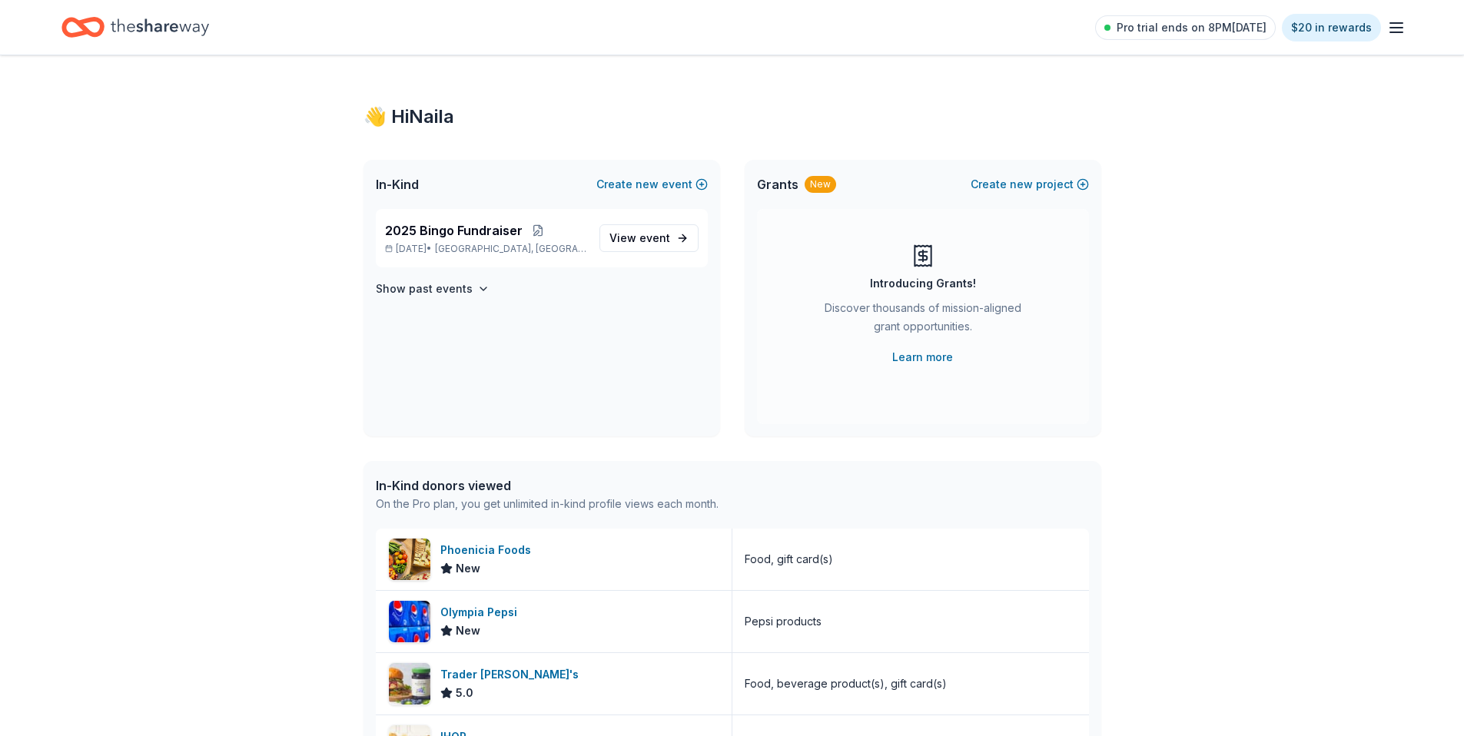
click at [90, 17] on icon "Home" at bounding box center [82, 27] width 43 height 36
click at [1391, 30] on icon "button" at bounding box center [1396, 27] width 18 height 18
click at [265, 429] on div "👋 Hi Naila In-Kind Create new event 2025 Bingo Fundraiser Oct 19, 2025 • San Ma…" at bounding box center [732, 591] width 1464 height 1073
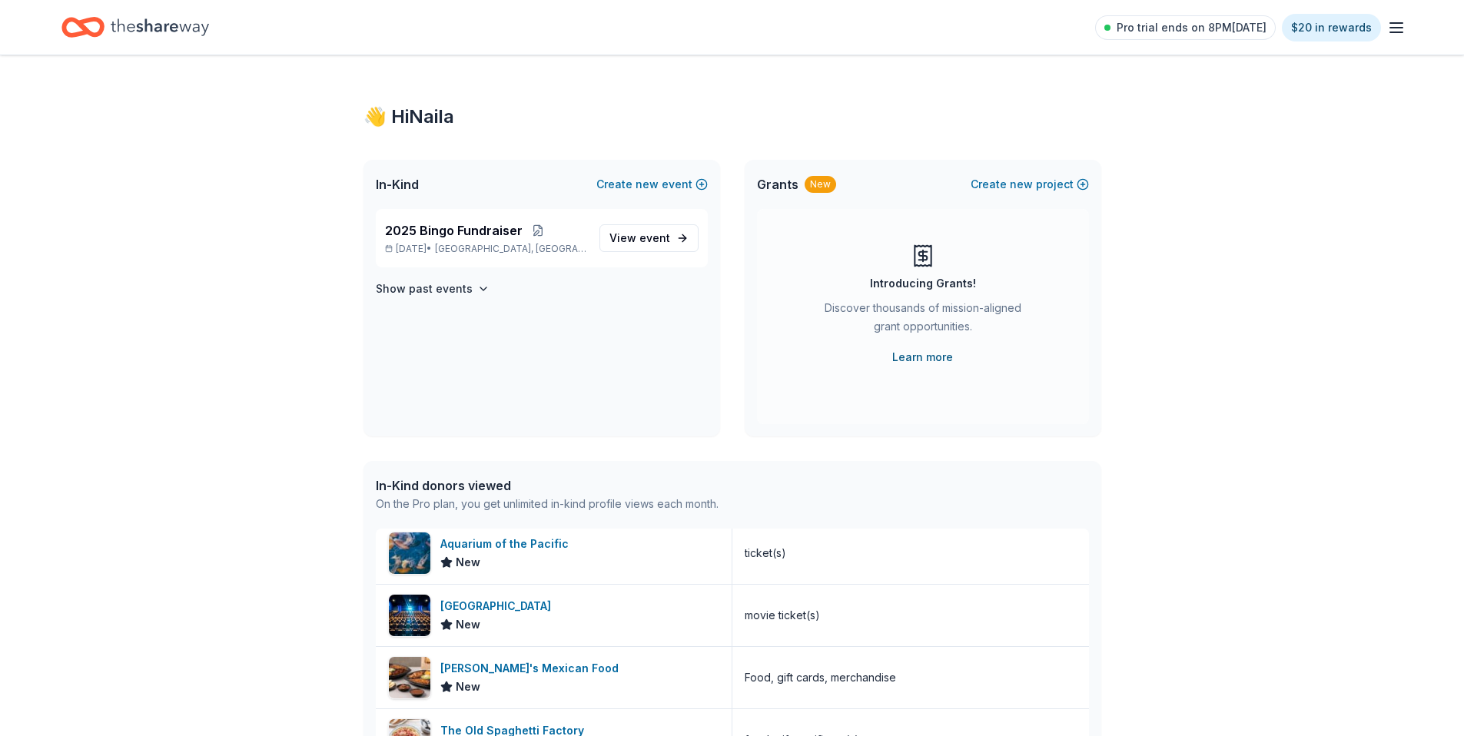
click at [910, 357] on link "Learn more" at bounding box center [922, 357] width 61 height 18
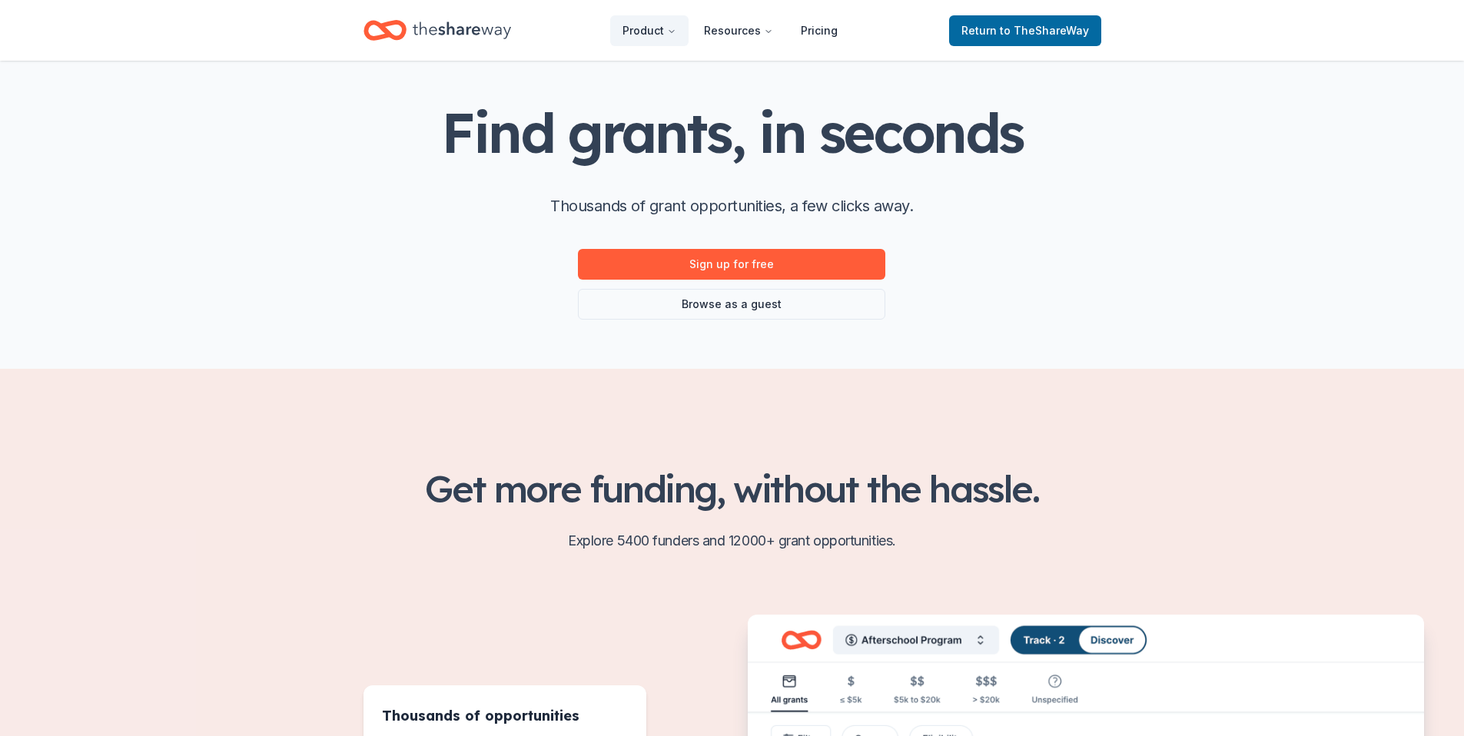
scroll to position [60, 0]
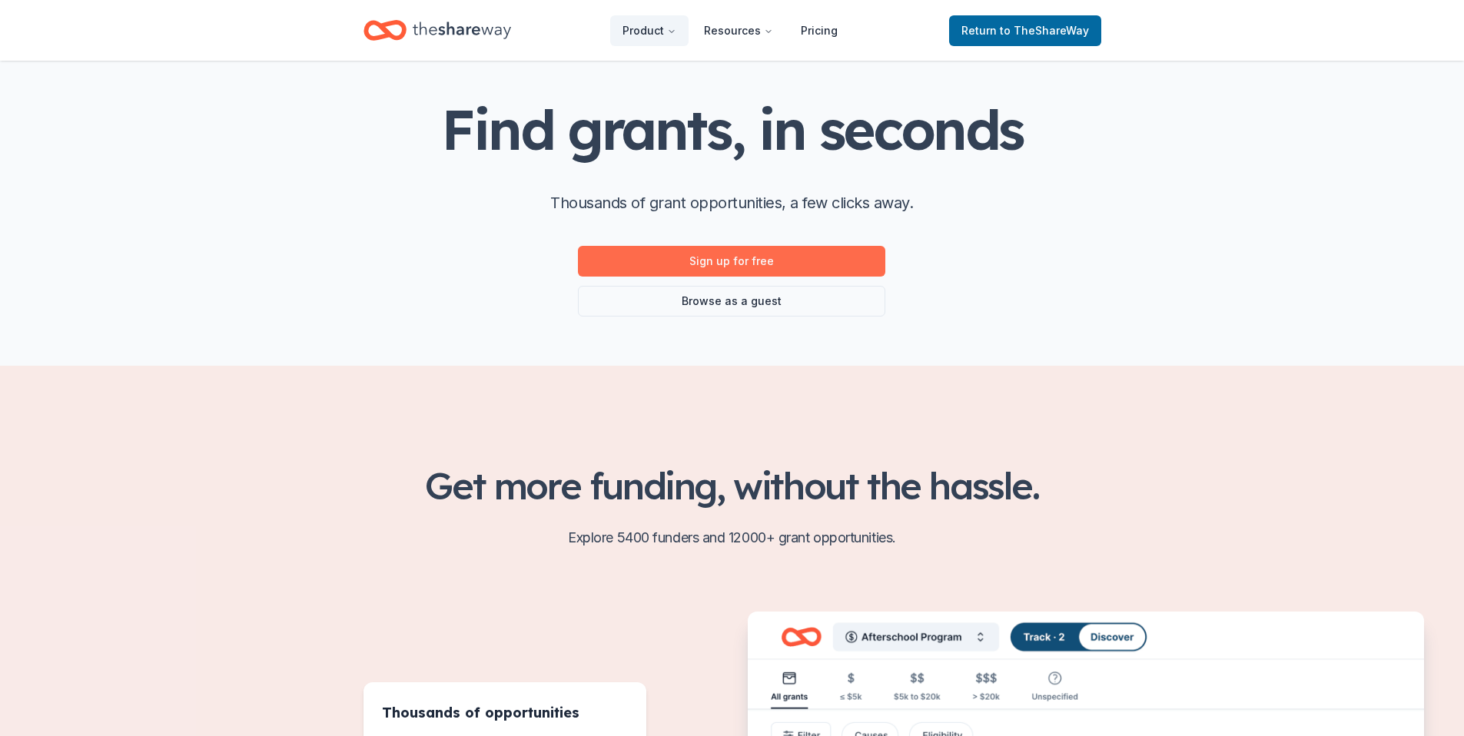
click at [768, 254] on link "Sign up for free" at bounding box center [731, 261] width 307 height 31
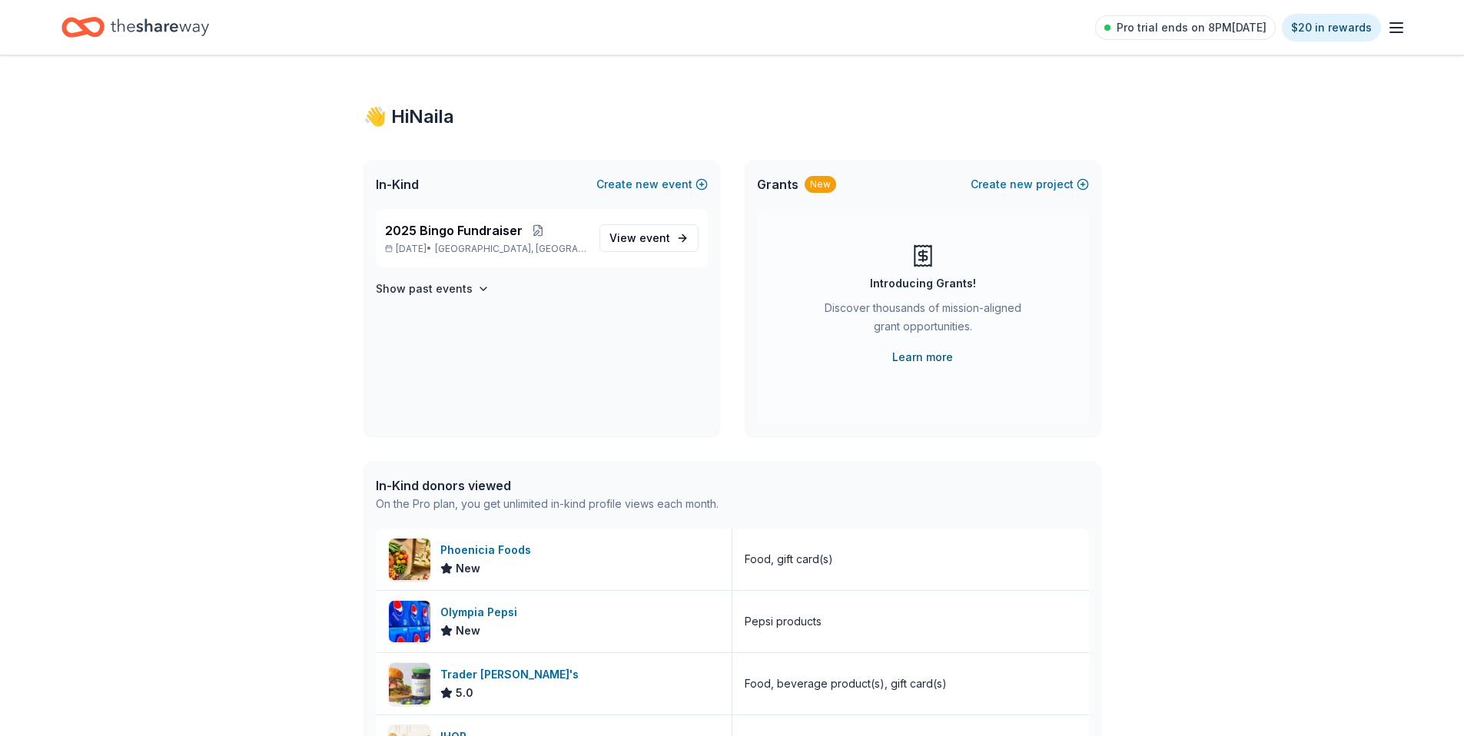
click at [926, 351] on link "Learn more" at bounding box center [922, 357] width 61 height 18
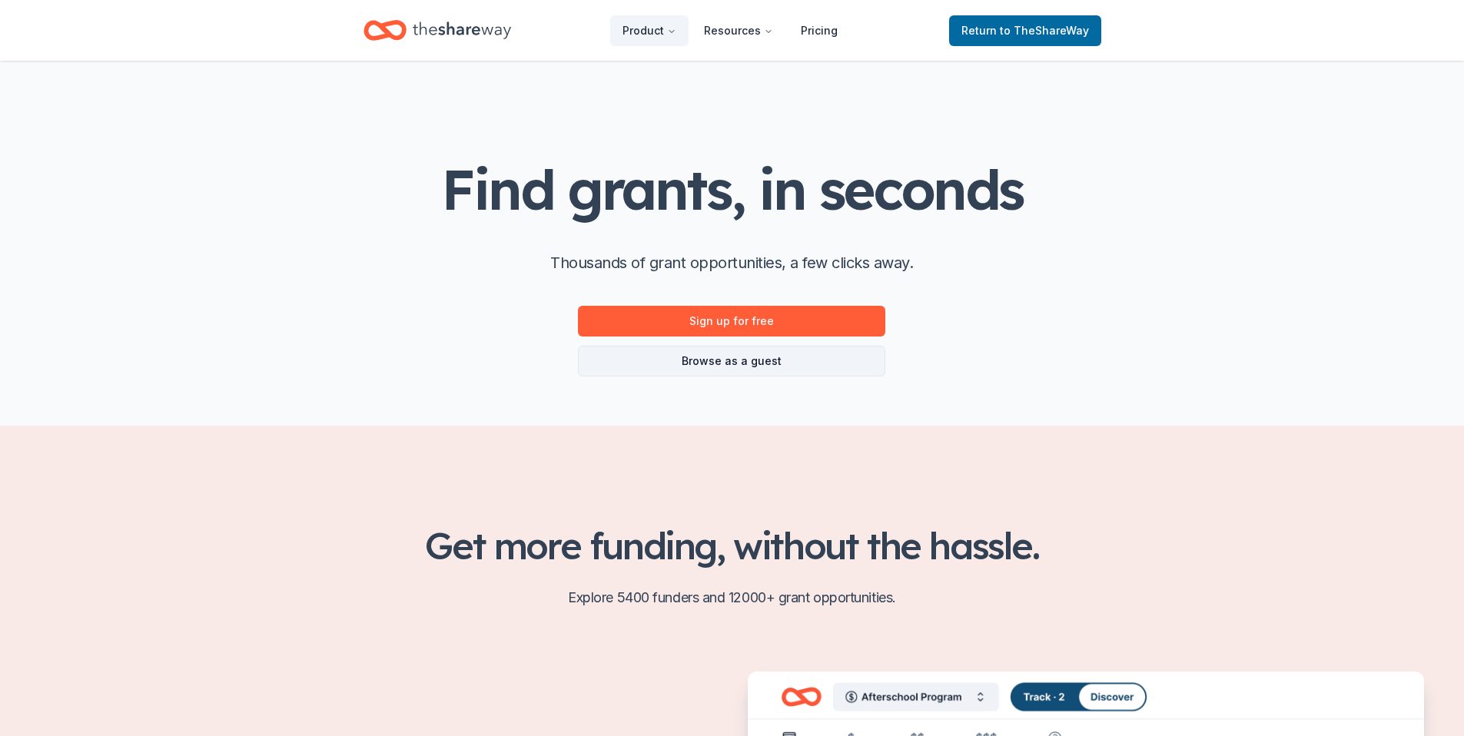
click at [680, 361] on link "Browse as a guest" at bounding box center [731, 361] width 307 height 31
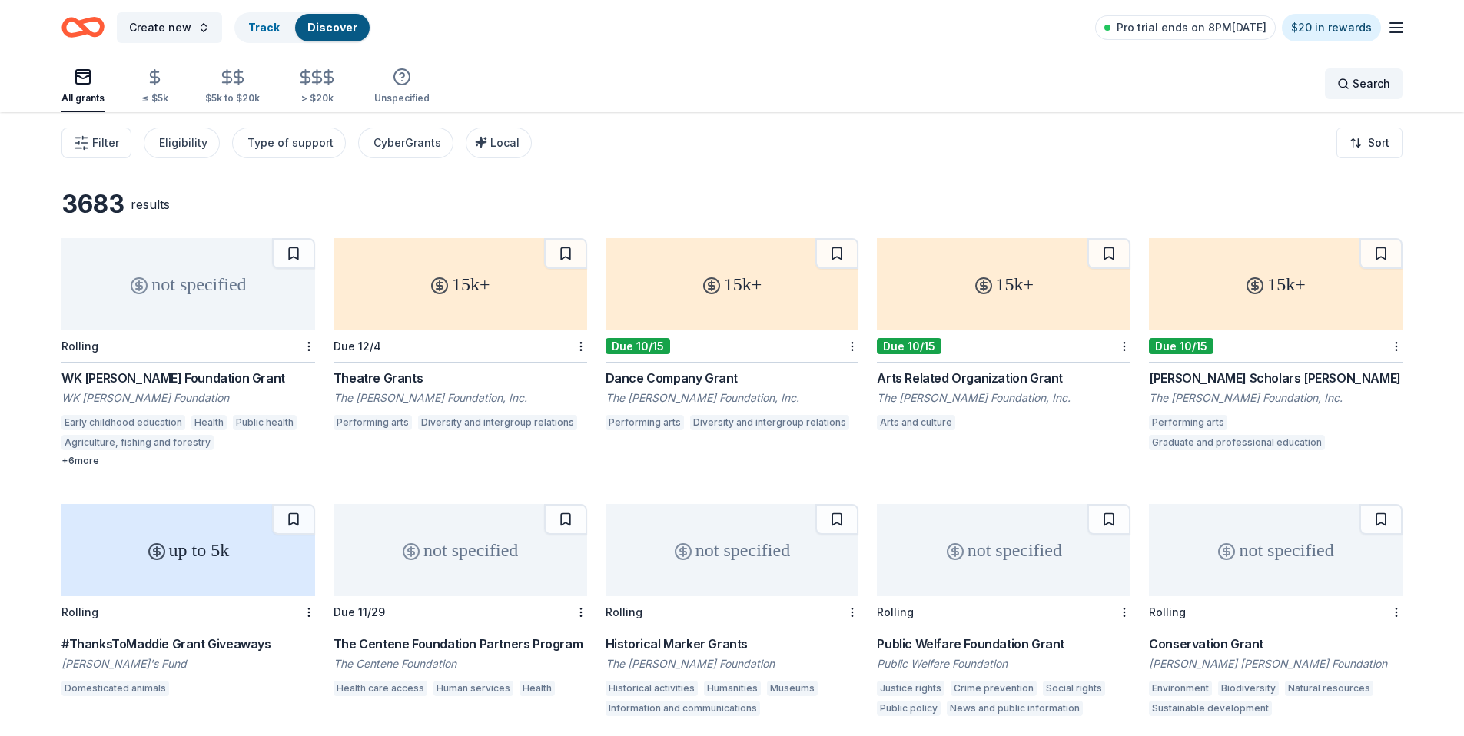
click at [1374, 86] on span "Search" at bounding box center [1372, 84] width 38 height 18
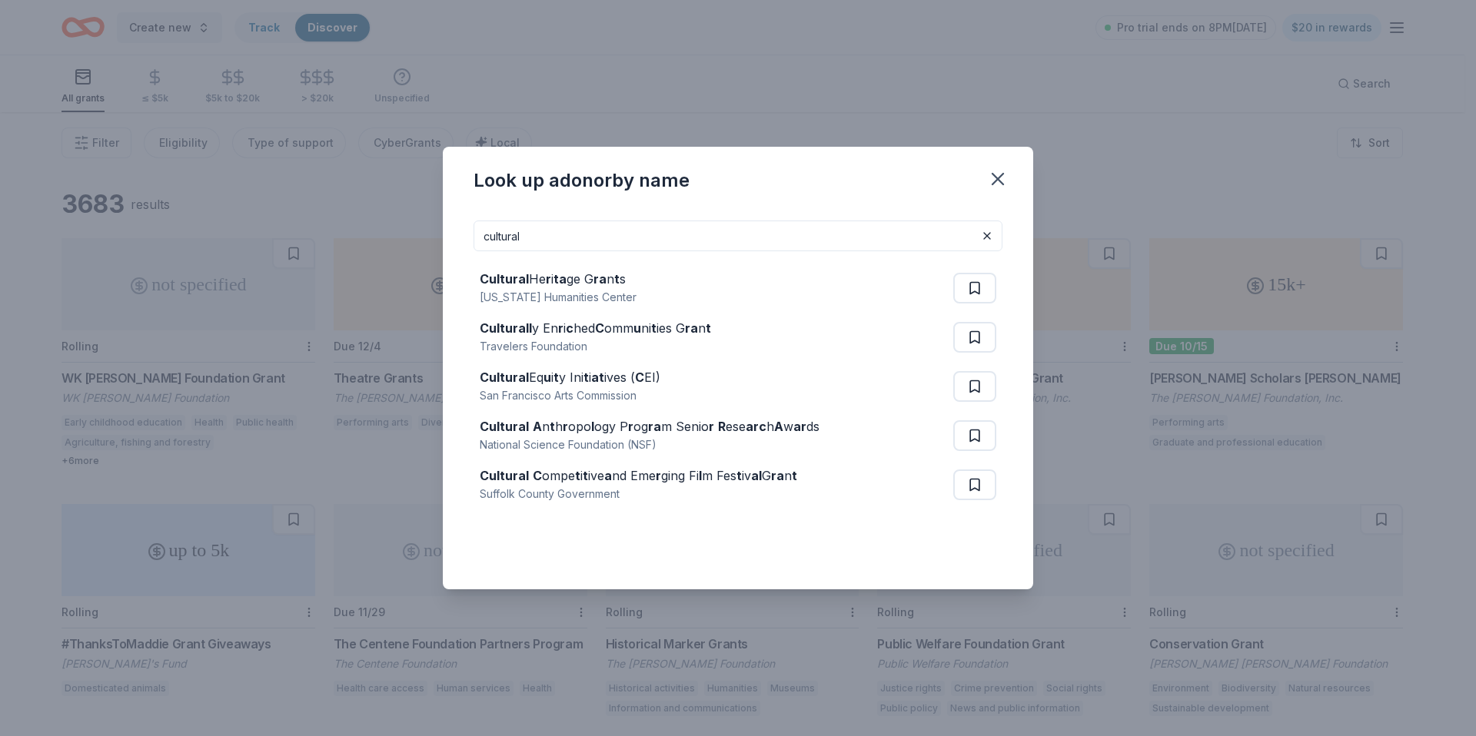
click at [488, 238] on input "cultural" at bounding box center [738, 236] width 529 height 31
click at [488, 237] on input "cultural" at bounding box center [738, 236] width 529 height 31
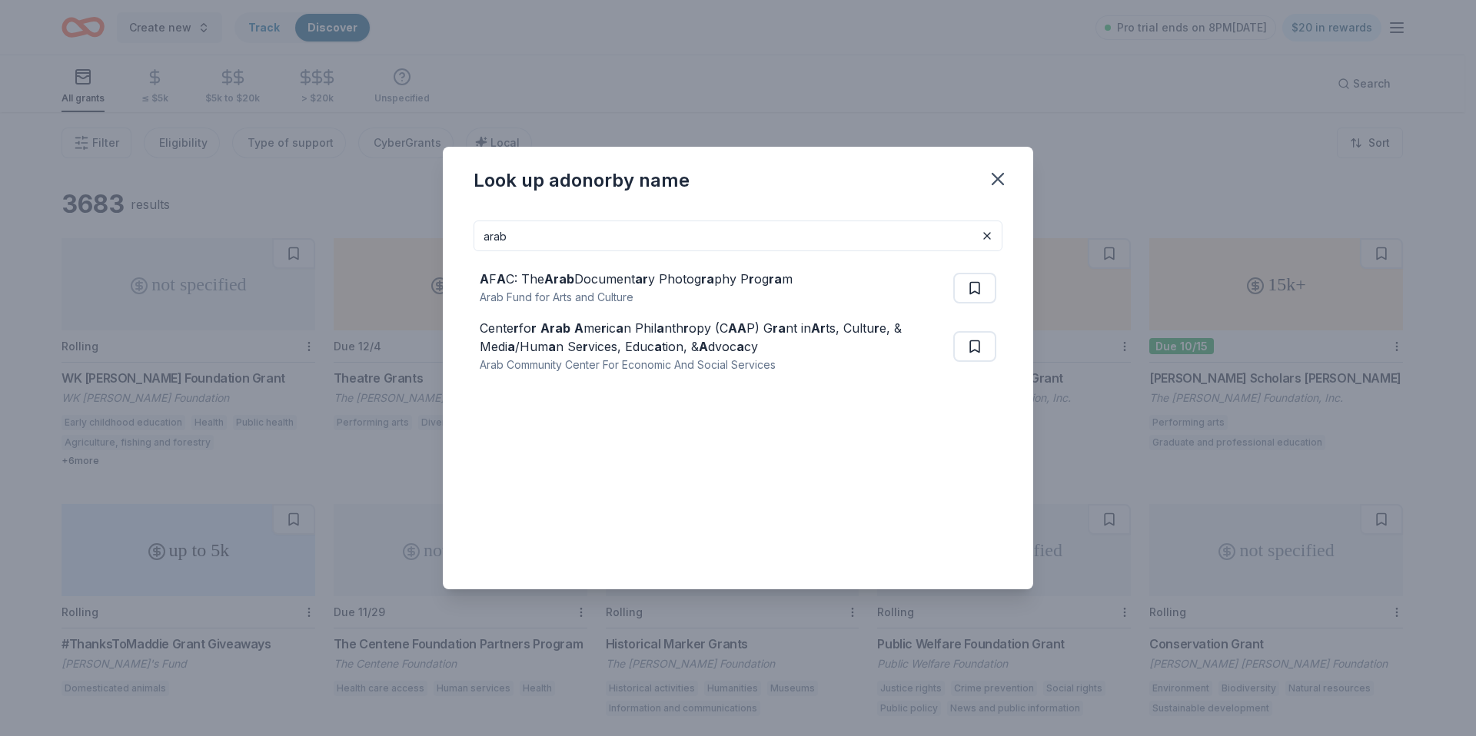
click at [494, 232] on input "arab" at bounding box center [738, 236] width 529 height 31
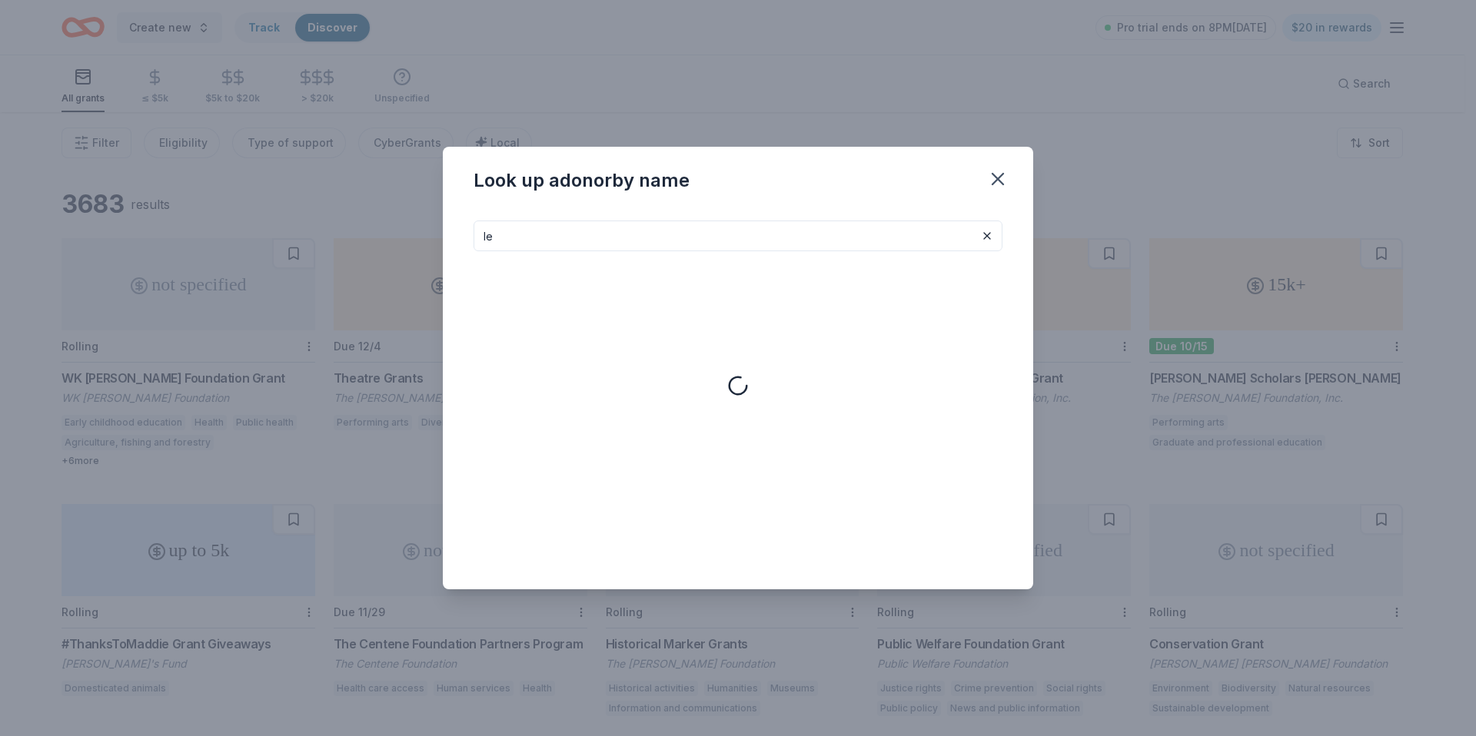
type input "l"
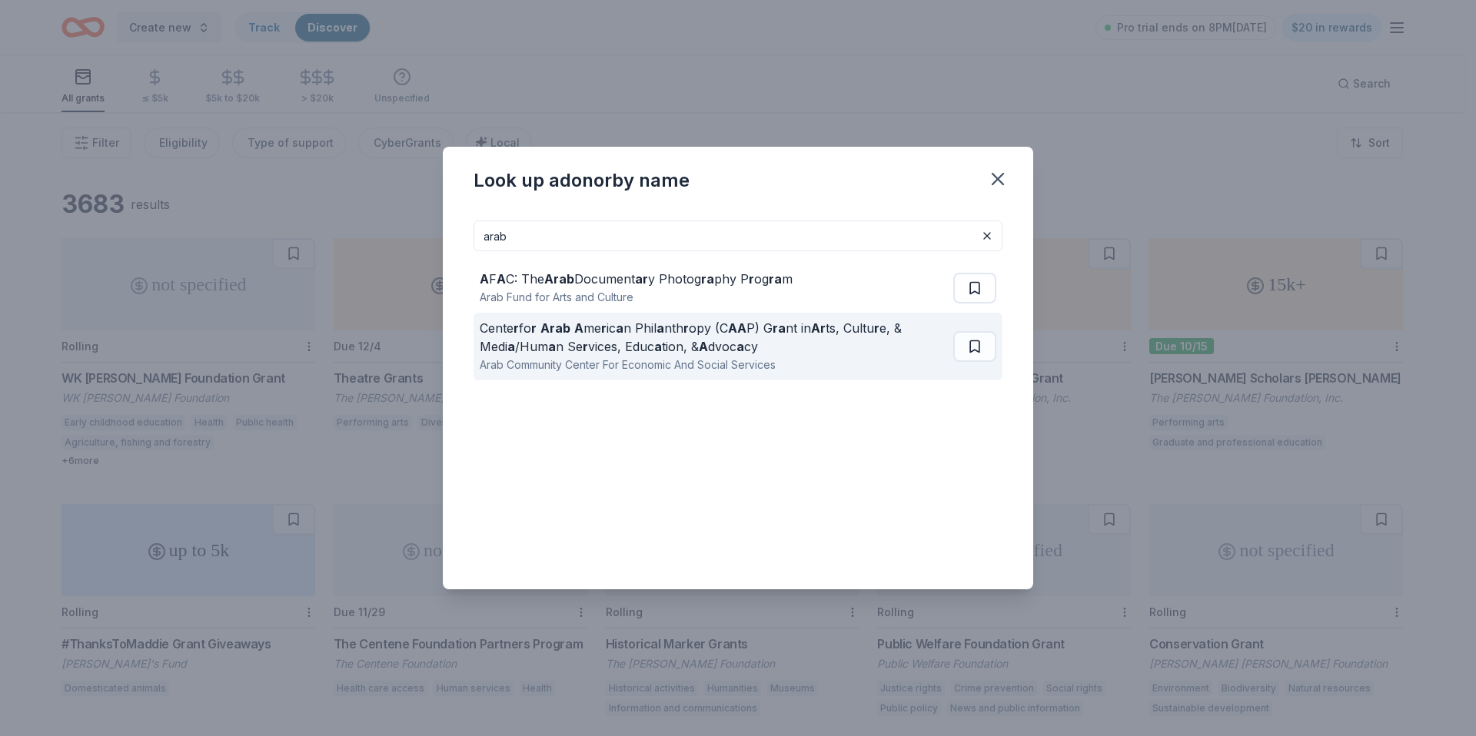
type input "arab"
click at [575, 345] on div "Cente r fo r Arab A me r ic a n Phil a nth r opy (C AA P) G ra nt in Ar ts, Cul…" at bounding box center [713, 337] width 467 height 37
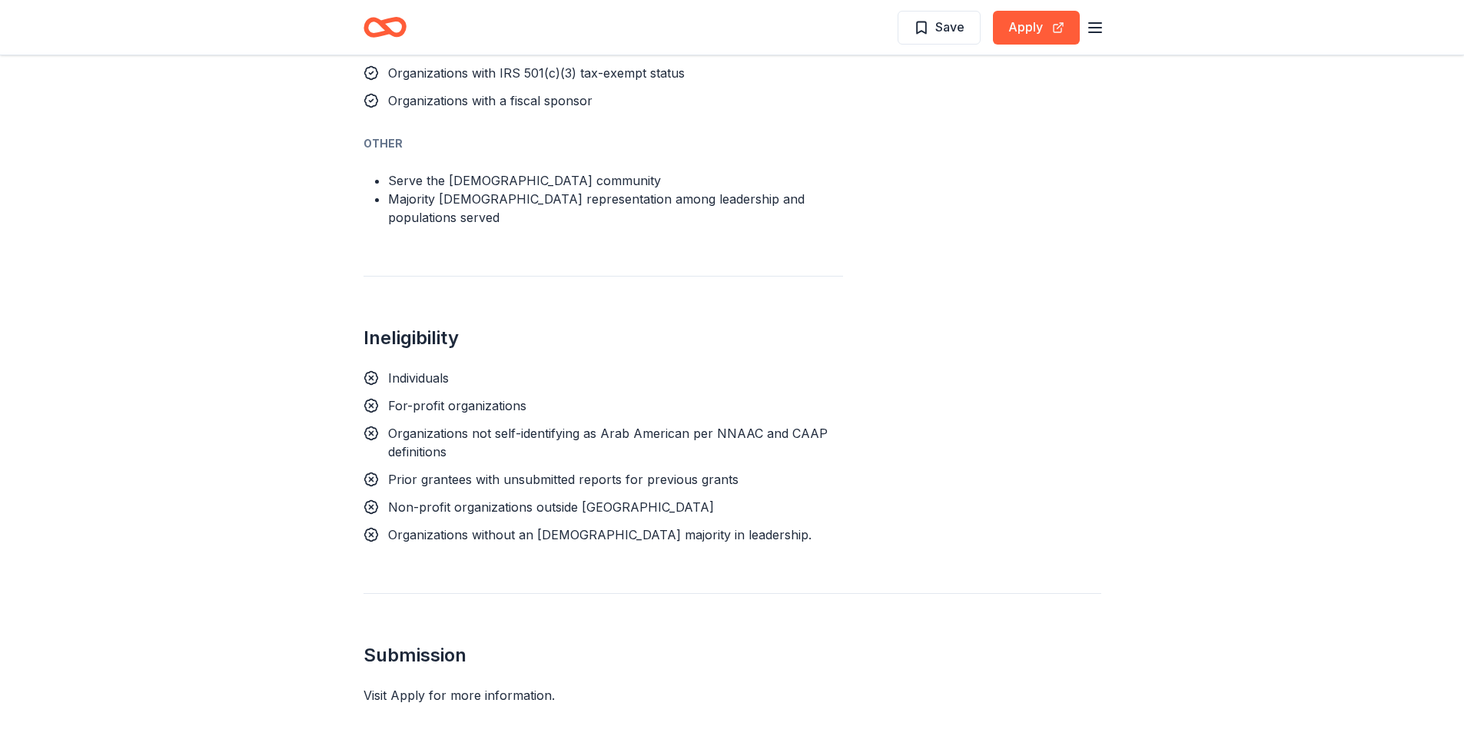
scroll to position [980, 0]
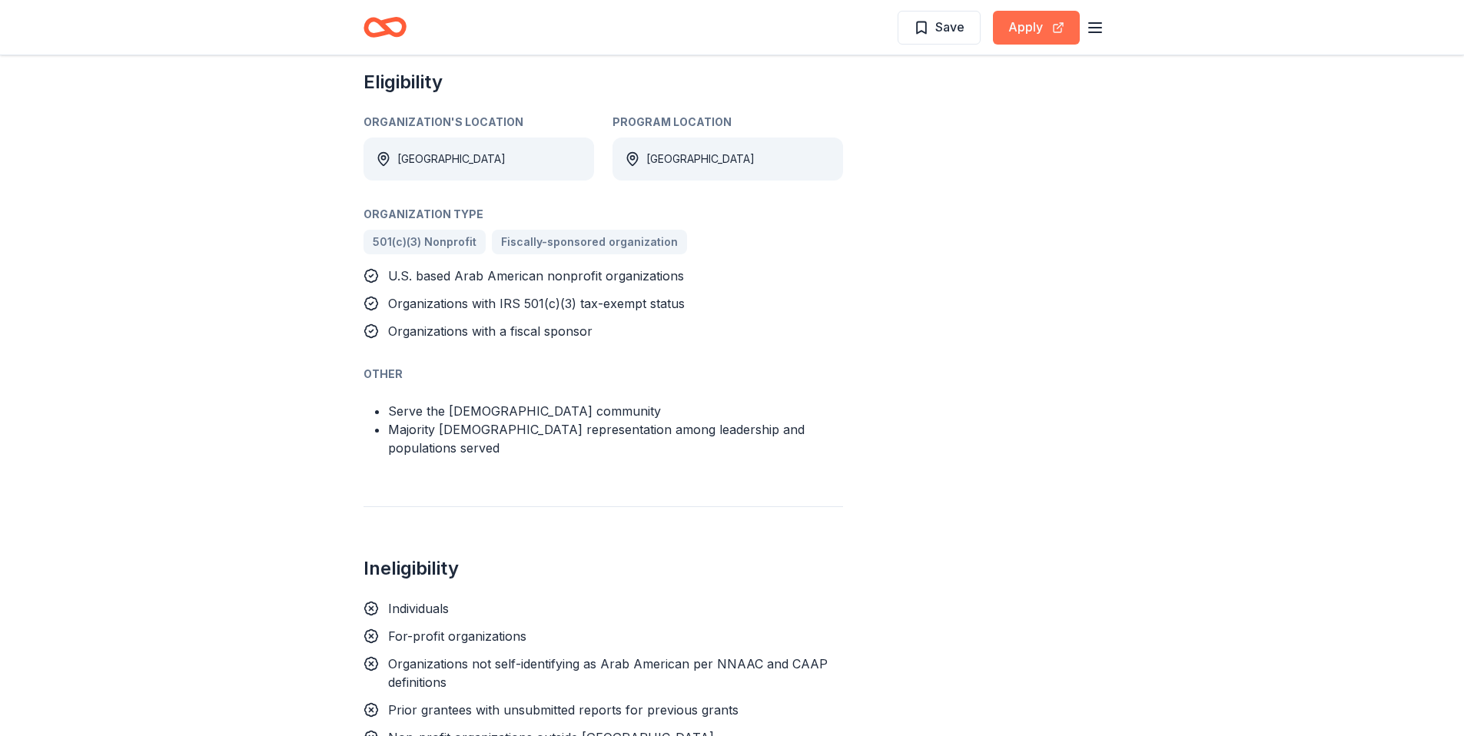
click at [1018, 28] on button "Apply" at bounding box center [1036, 28] width 87 height 34
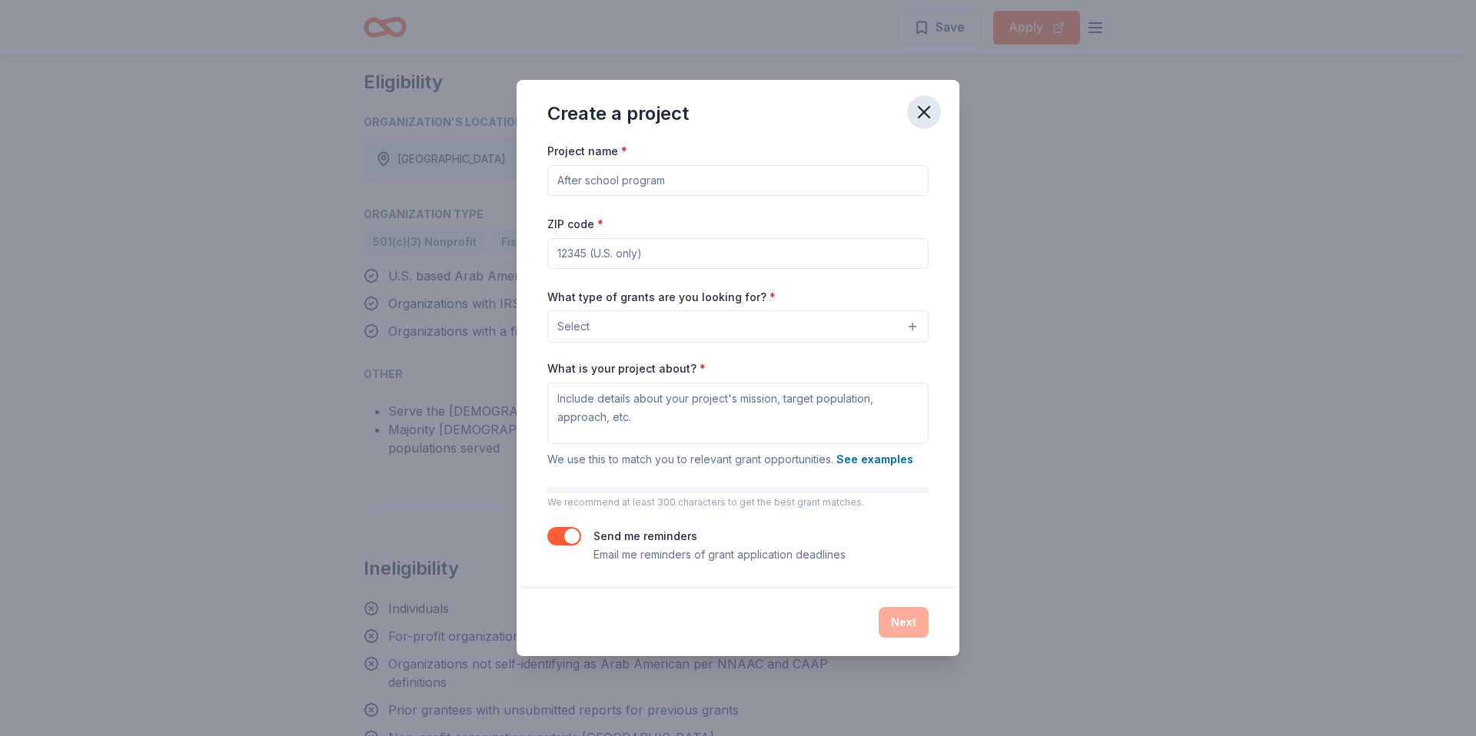
click at [920, 114] on icon "button" at bounding box center [924, 112] width 22 height 22
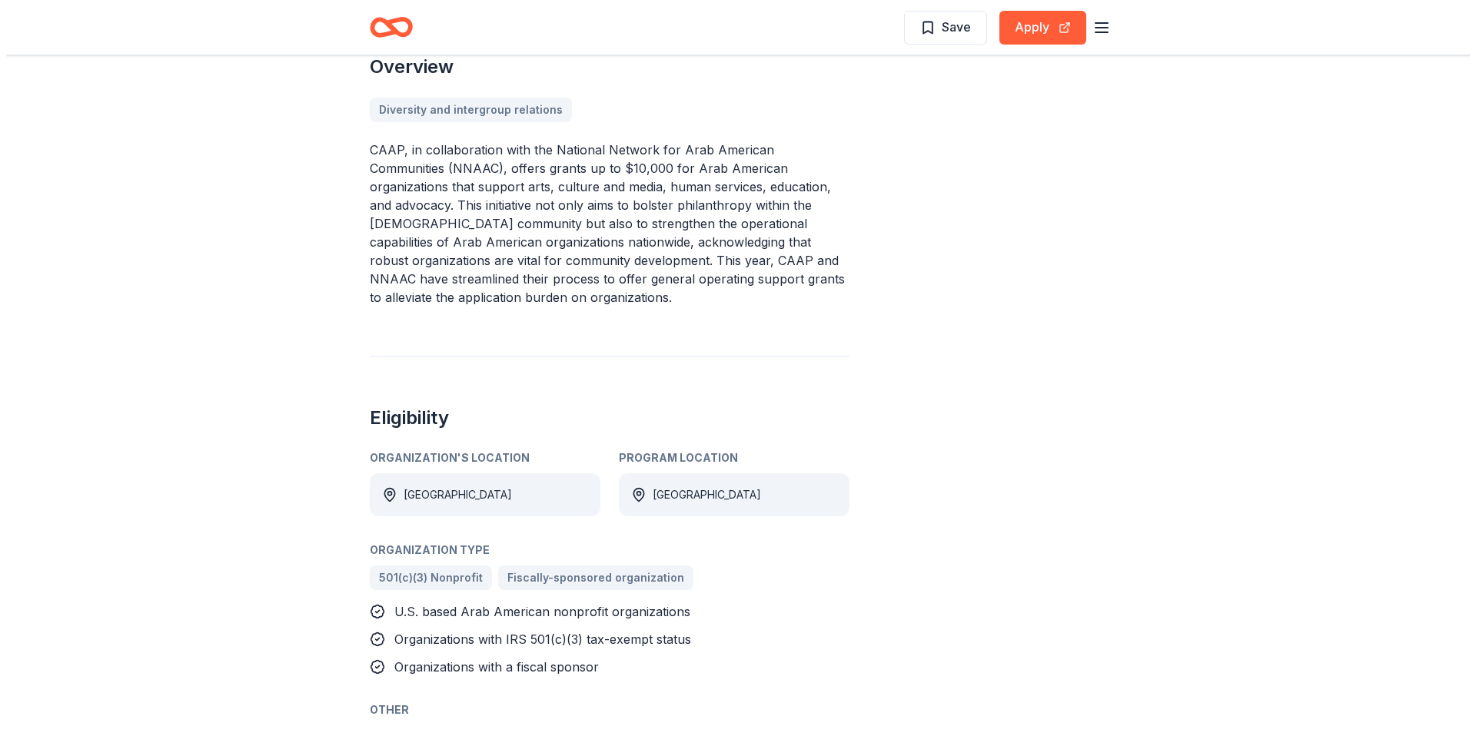
scroll to position [643, 0]
click at [939, 35] on span "Save" at bounding box center [949, 27] width 29 height 20
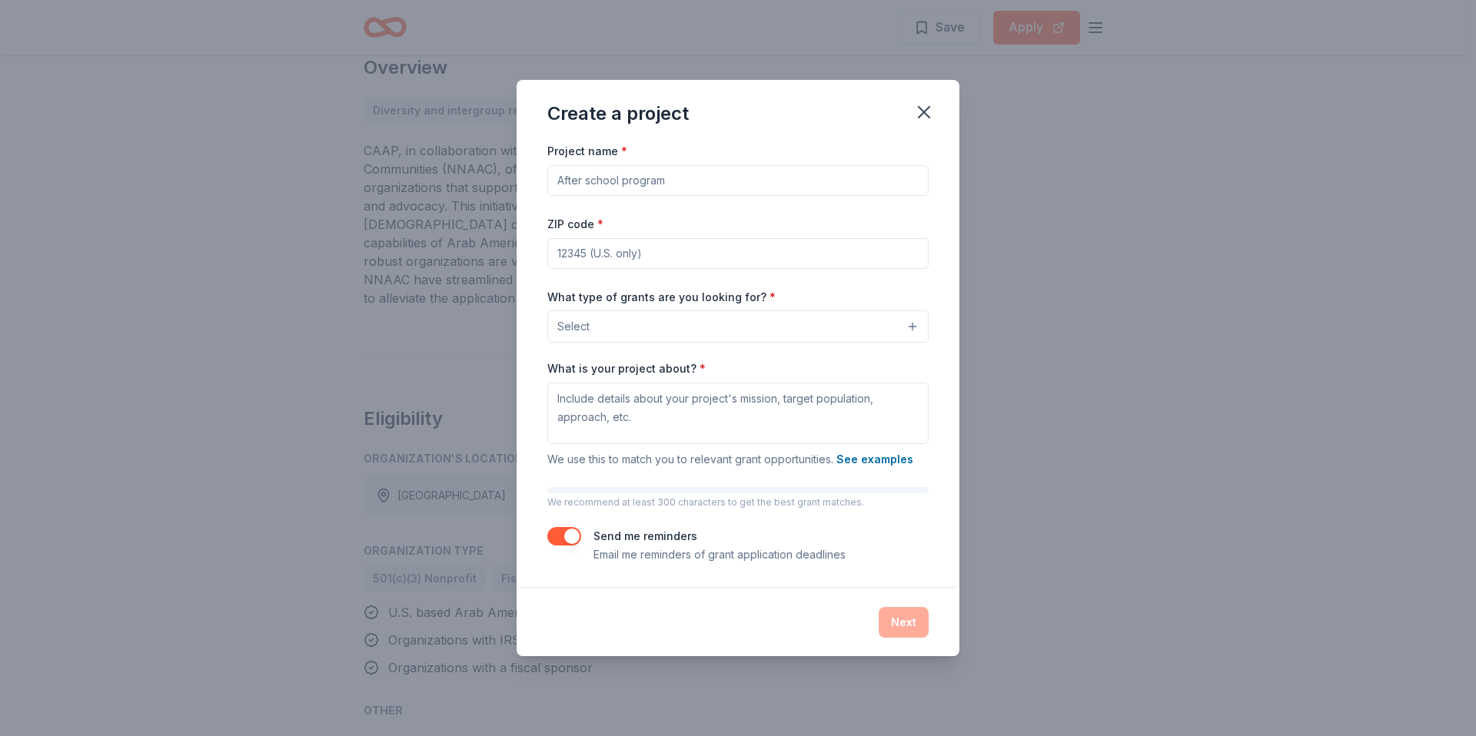
click at [892, 318] on button "Select" at bounding box center [737, 327] width 381 height 32
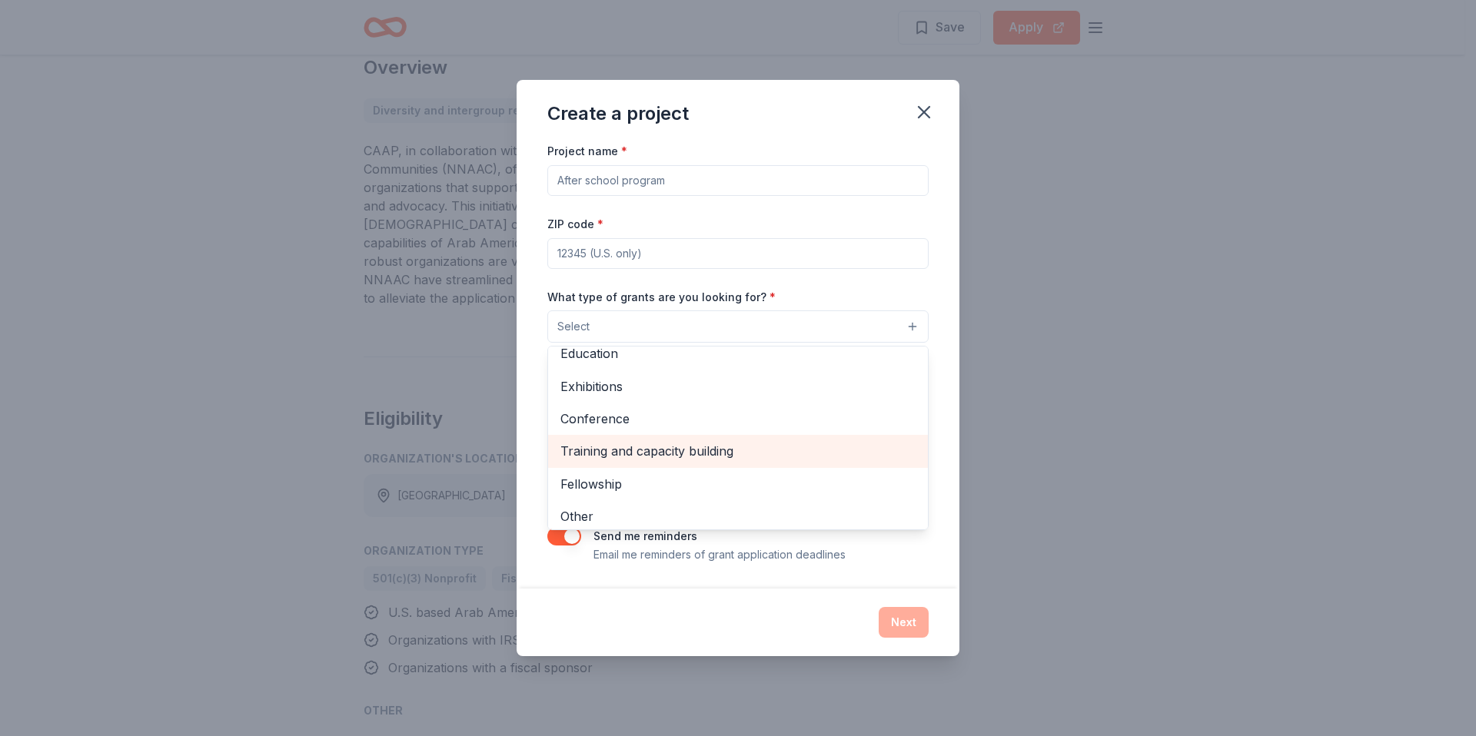
scroll to position [181, 0]
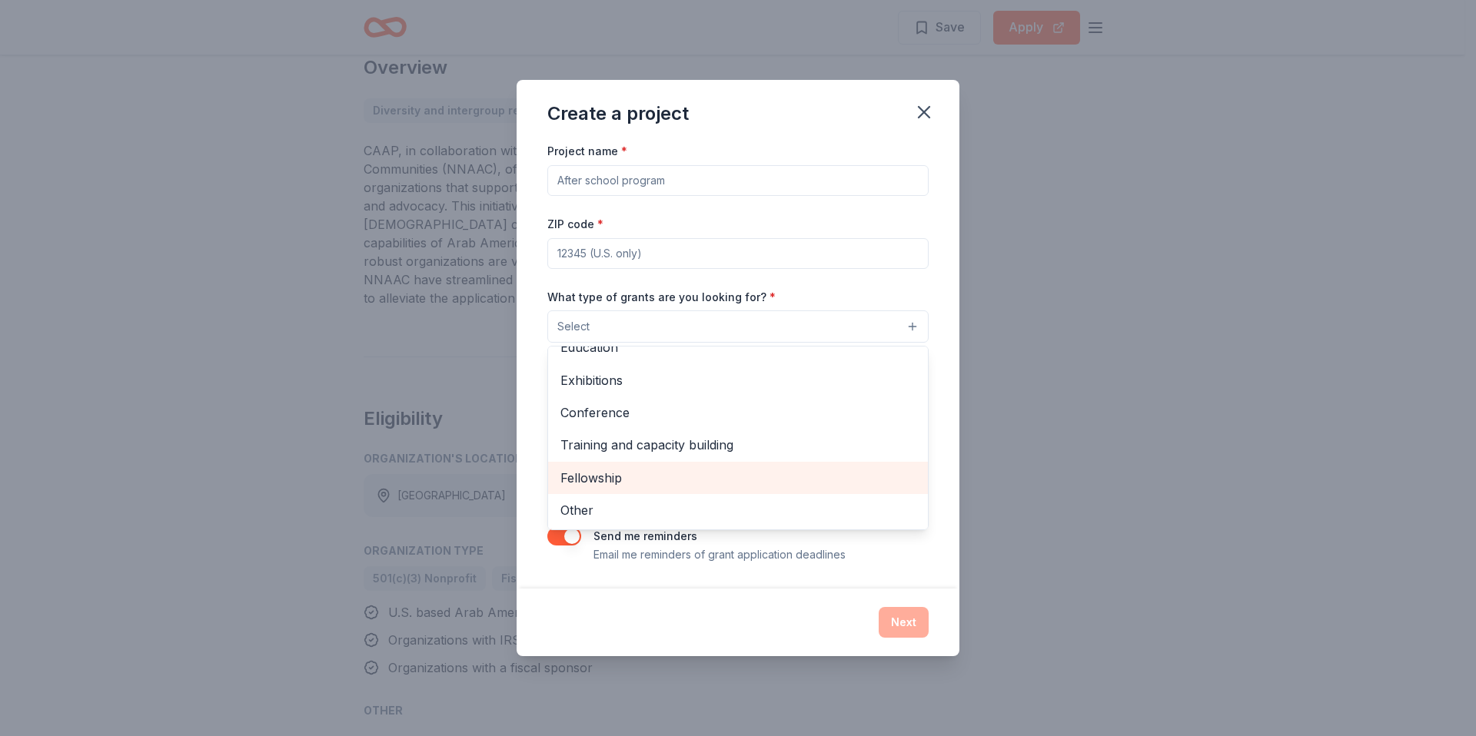
click at [739, 474] on span "Fellowship" at bounding box center [737, 478] width 355 height 20
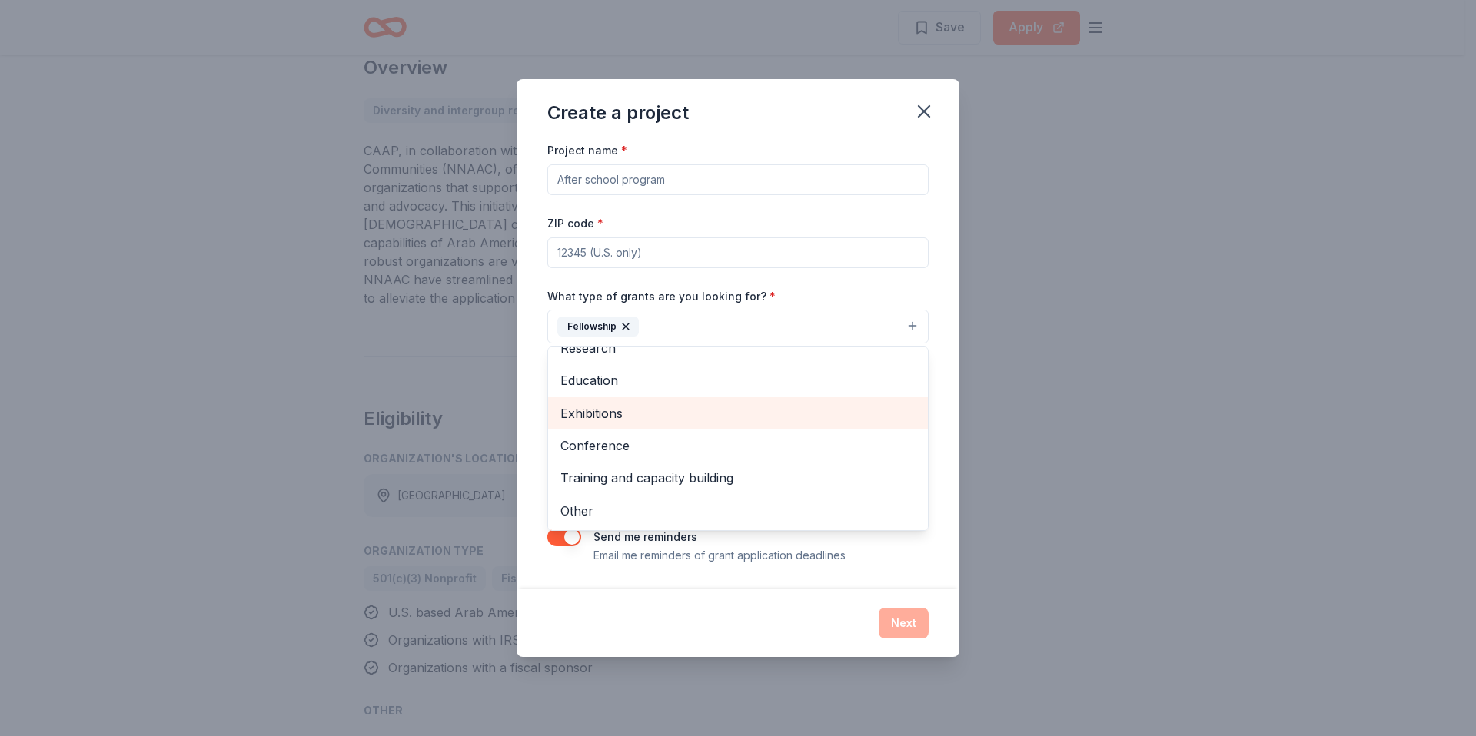
click at [725, 413] on span "Exhibitions" at bounding box center [737, 414] width 355 height 20
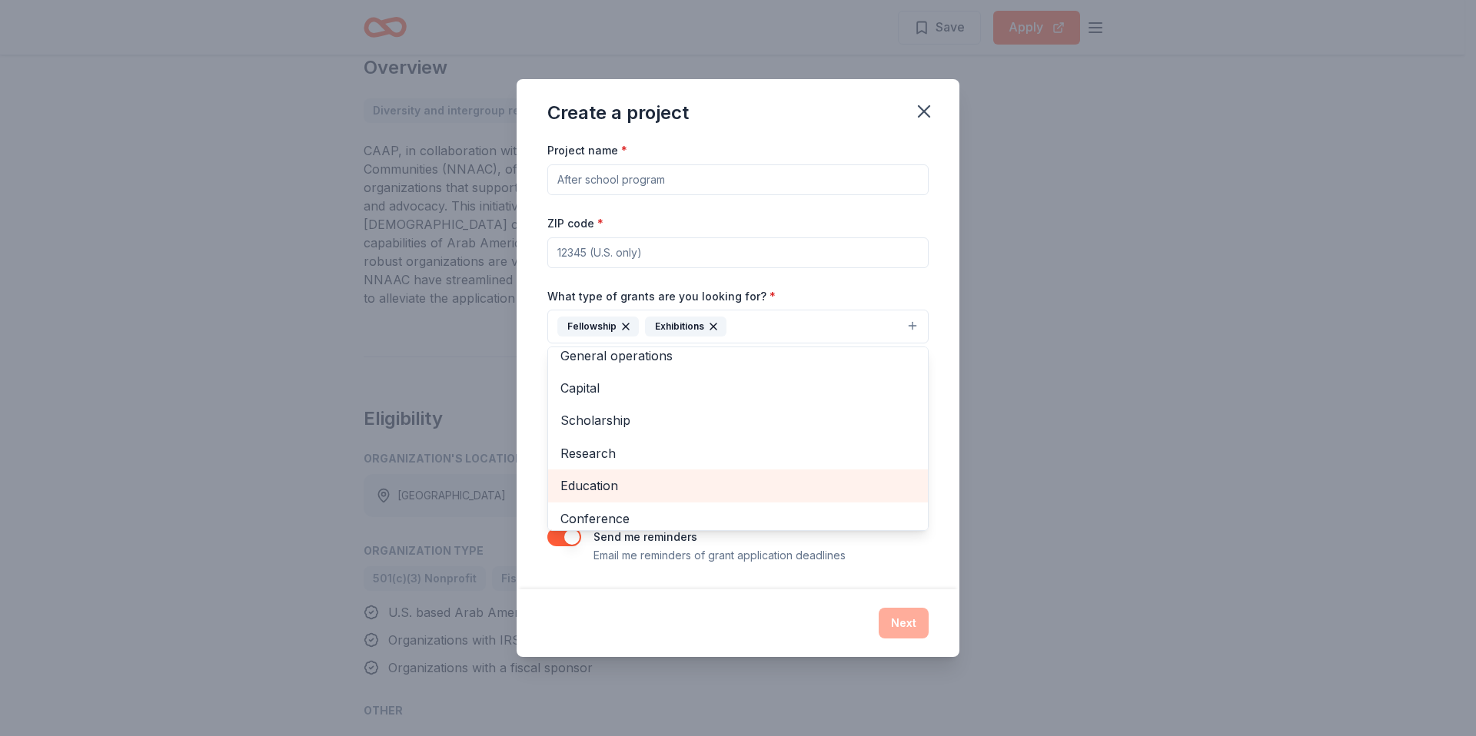
scroll to position [0, 0]
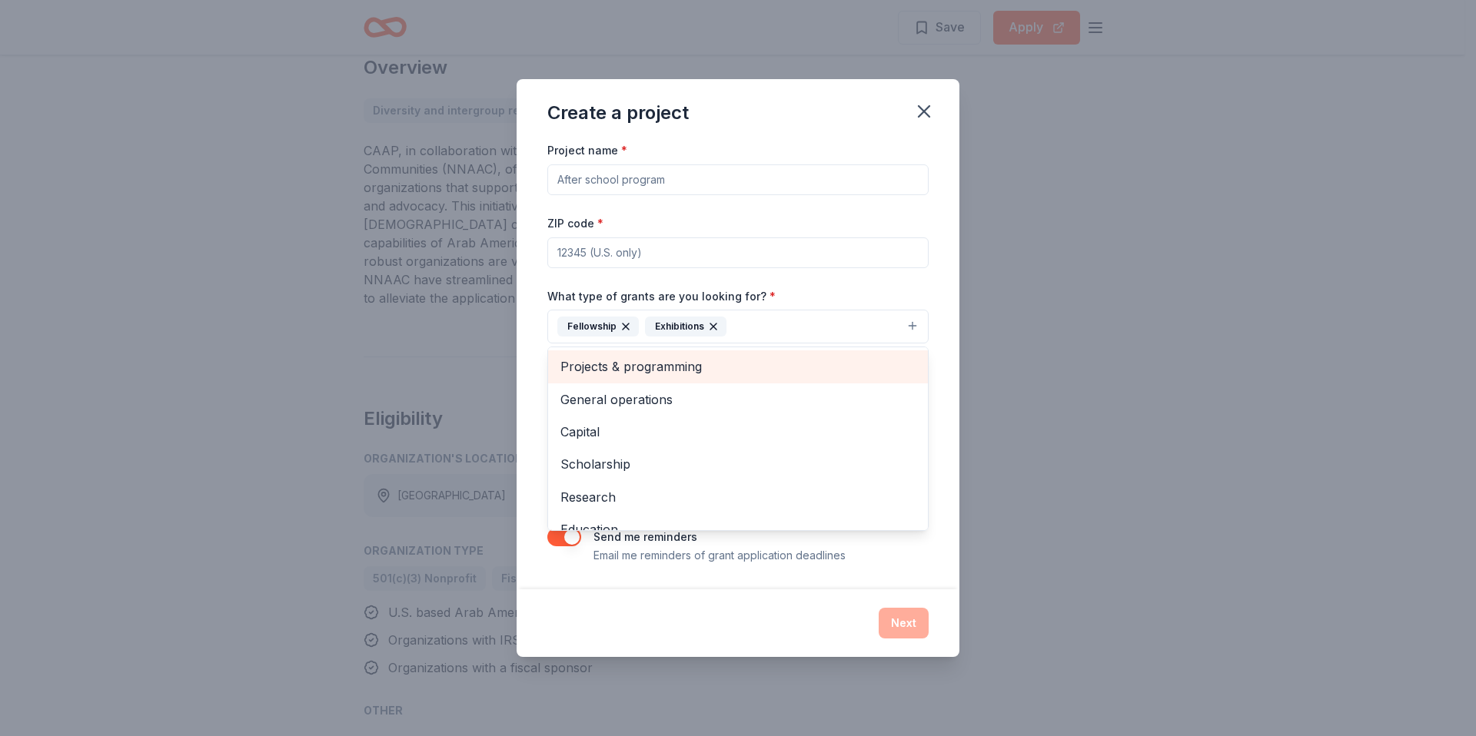
click at [674, 374] on span "Projects & programming" at bounding box center [737, 367] width 355 height 20
click at [624, 364] on span "General operations" at bounding box center [737, 367] width 355 height 20
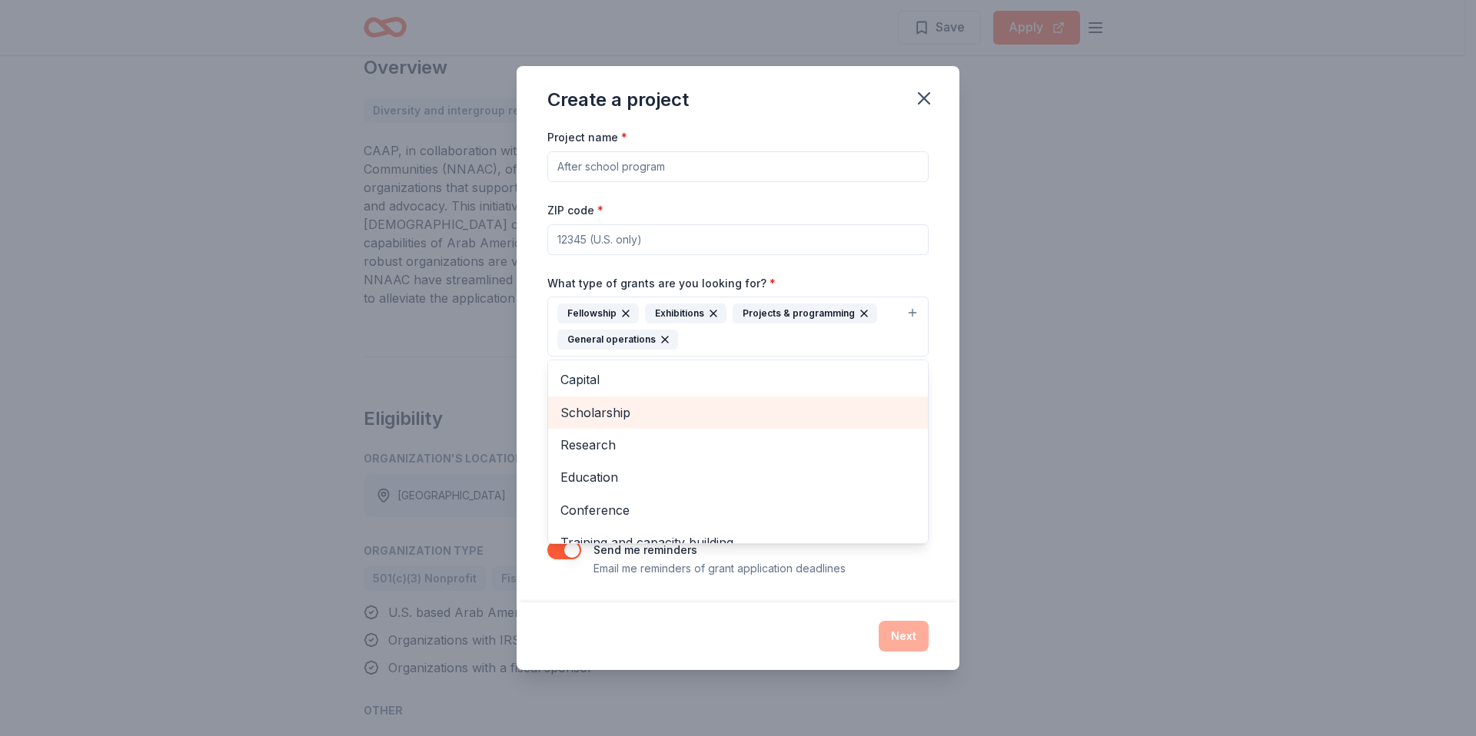
click at [668, 410] on span "Scholarship" at bounding box center [737, 413] width 355 height 20
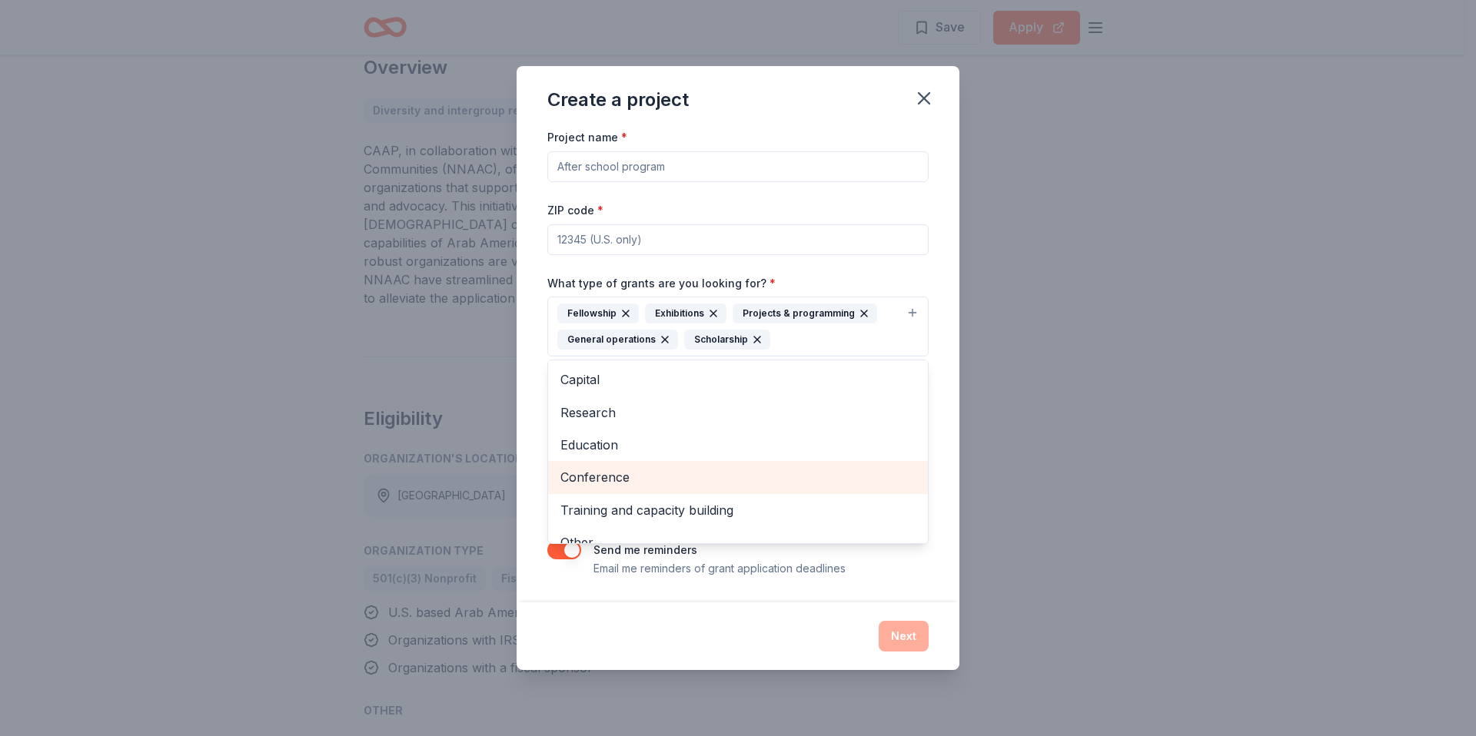
click at [672, 481] on span "Conference" at bounding box center [737, 477] width 355 height 20
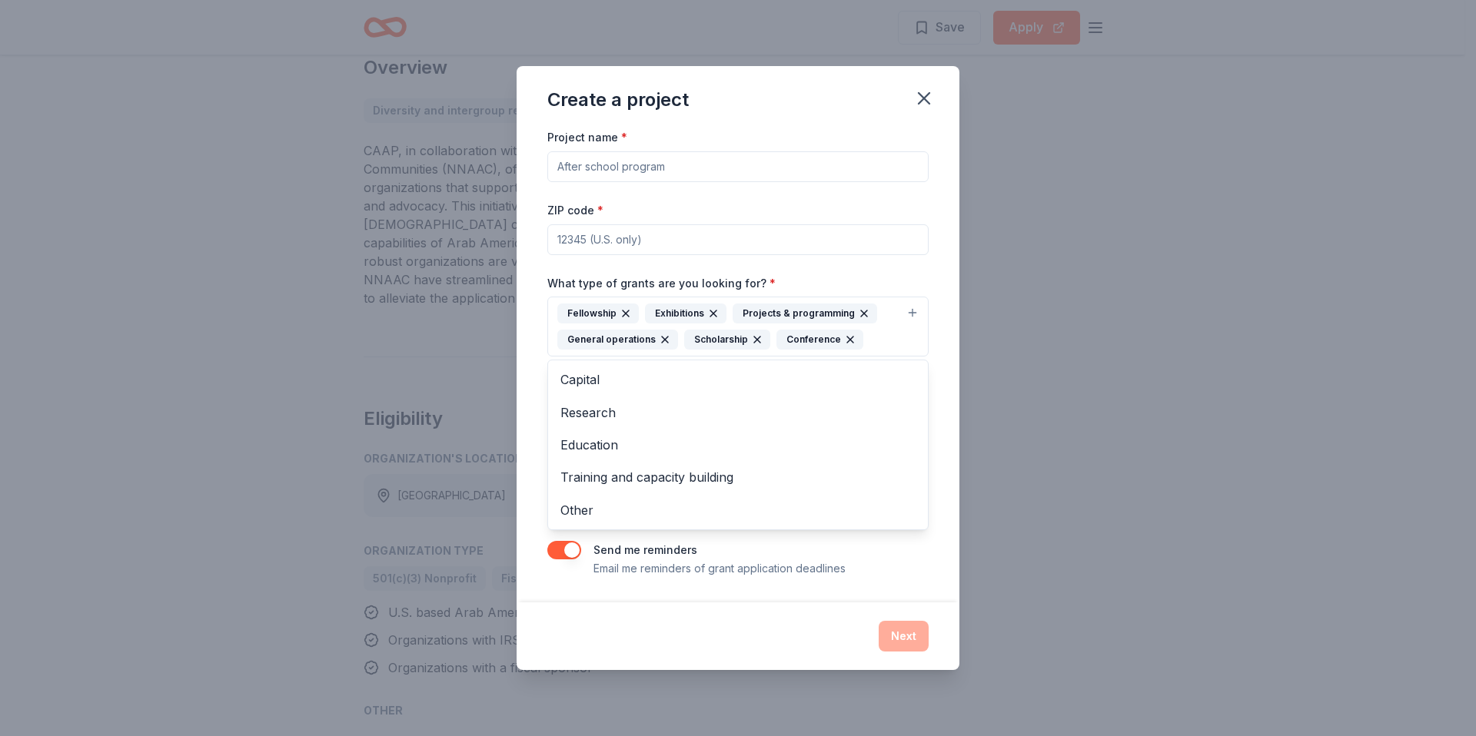
click at [892, 553] on div "Project name * ZIP code * What type of grants are you looking for? * Fellowship…" at bounding box center [737, 353] width 381 height 450
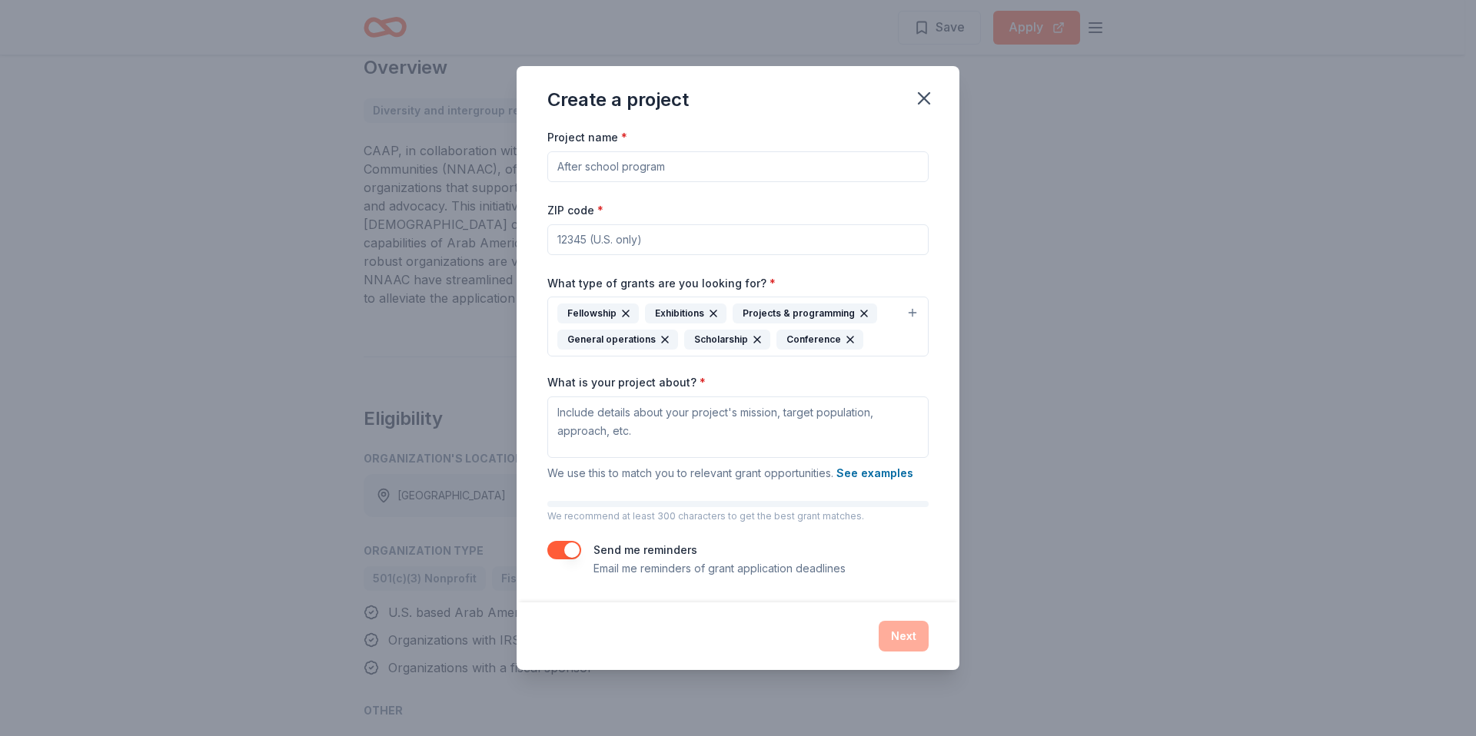
click at [596, 241] on input "ZIP code *" at bounding box center [737, 239] width 381 height 31
type input "92120"
click at [631, 168] on input "Project name *" at bounding box center [737, 166] width 381 height 31
drag, startPoint x: 596, startPoint y: 170, endPoint x: 680, endPoint y: 181, distance: 84.6
click at [680, 181] on div "Project name * ALSLC Grant ZIP code * 92120 What type of grants are you looking…" at bounding box center [737, 353] width 381 height 450
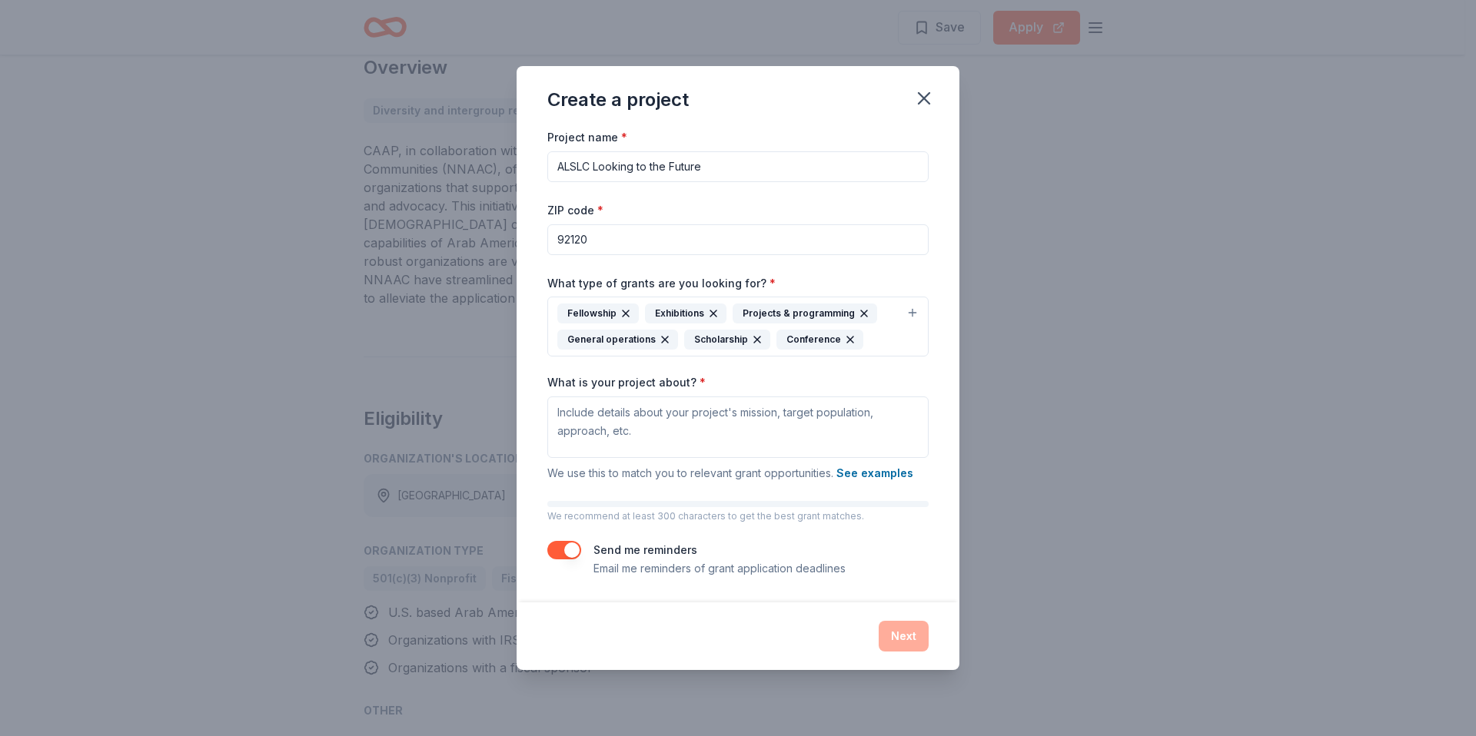
drag, startPoint x: 594, startPoint y: 171, endPoint x: 804, endPoint y: 191, distance: 210.8
click at [804, 191] on div "Project name * ALSLC Looking to the Future ZIP code * 92120 What type of grants…" at bounding box center [737, 353] width 381 height 450
type input "ALSLC - Looking to the Future"
click at [630, 426] on textarea "What is your project about? *" at bounding box center [737, 427] width 381 height 61
click at [648, 418] on textarea "We would like to create robust programming" at bounding box center [737, 427] width 381 height 61
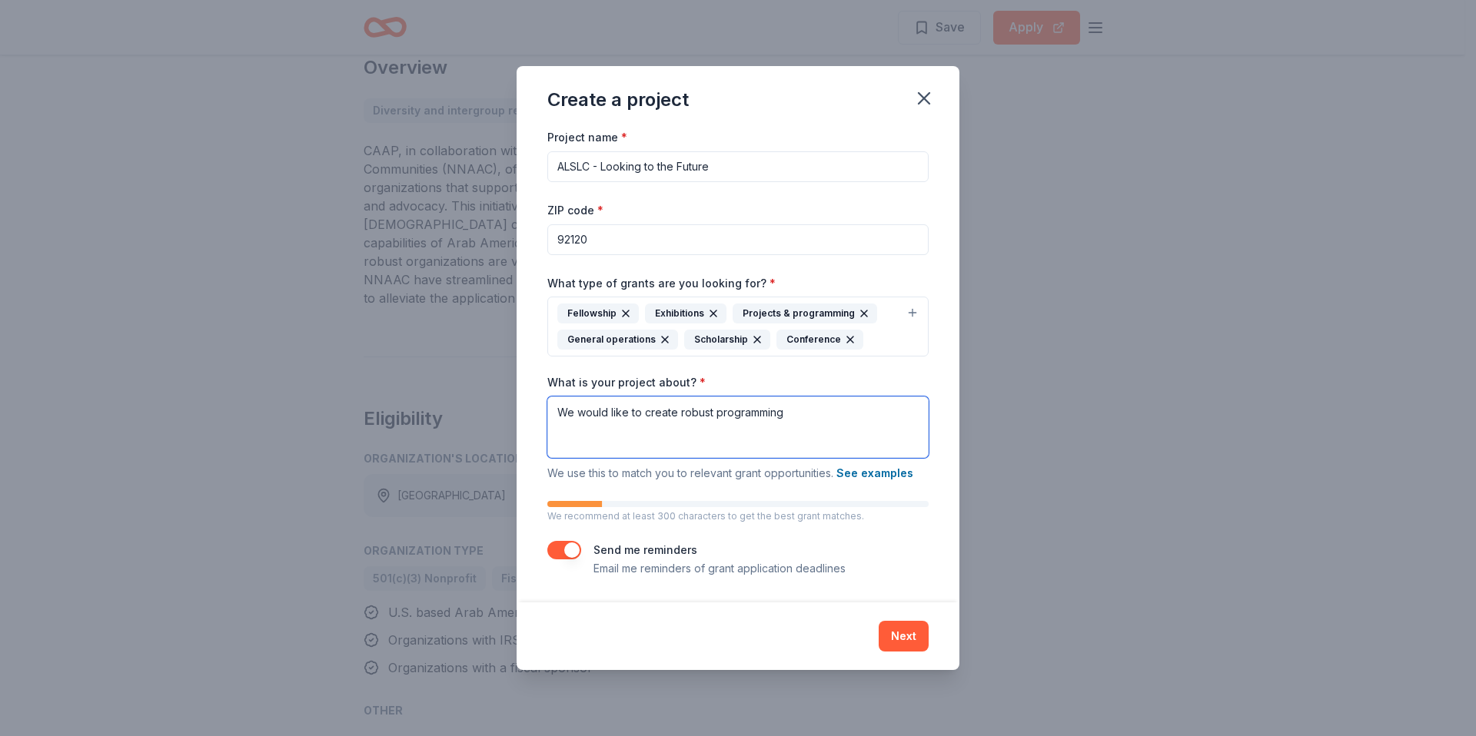
click at [648, 418] on textarea "We would like to create robust programming" at bounding box center [737, 427] width 381 height 61
click at [871, 412] on textarea "We would like to create and plan out robust programming" at bounding box center [737, 427] width 381 height 61
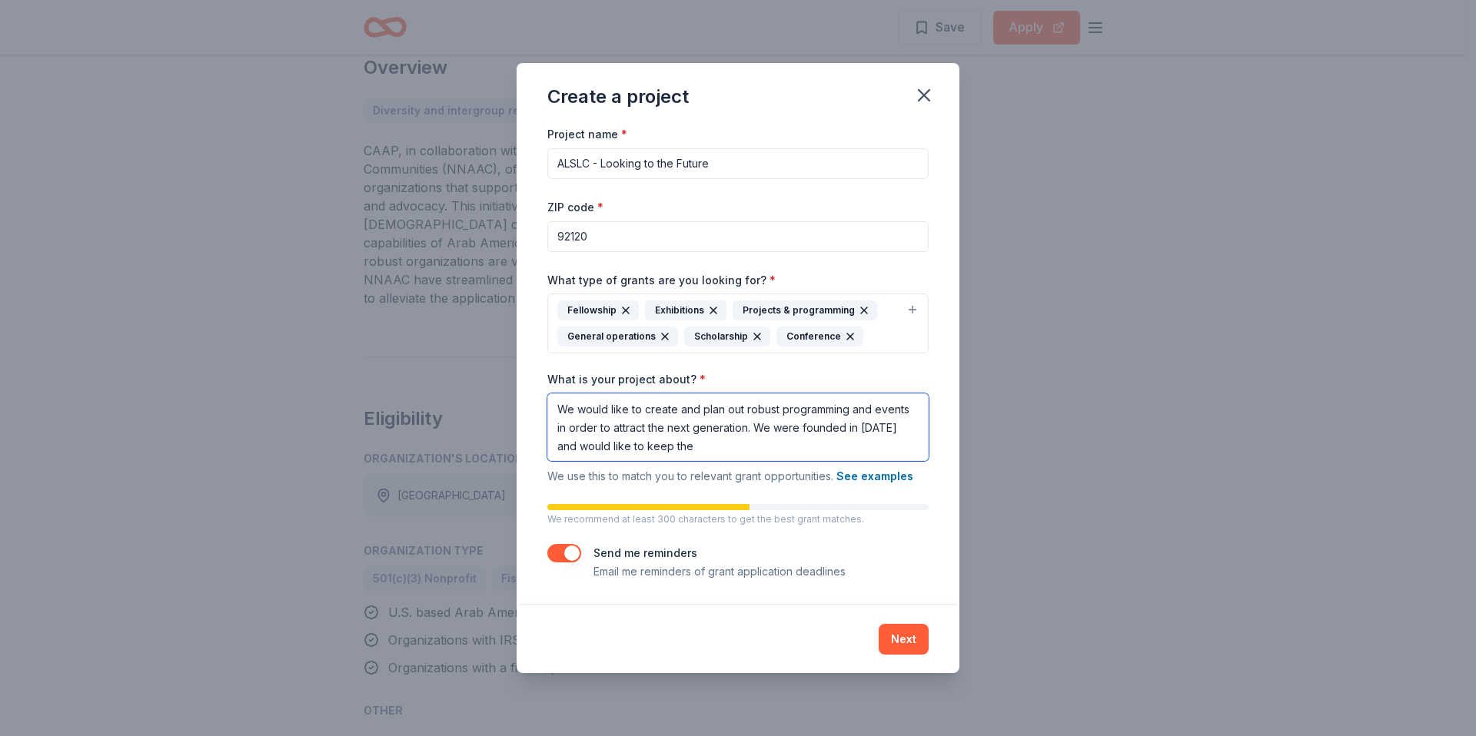
click at [780, 412] on textarea "We would like to create and plan out robust programming and events in order to …" at bounding box center [737, 428] width 381 height 68
drag, startPoint x: 746, startPoint y: 430, endPoint x: 771, endPoint y: 439, distance: 26.3
click at [746, 429] on textarea "We would like to create and plan out robust programming and events in order to …" at bounding box center [737, 428] width 381 height 68
drag, startPoint x: 754, startPoint y: 432, endPoint x: 789, endPoint y: 466, distance: 48.4
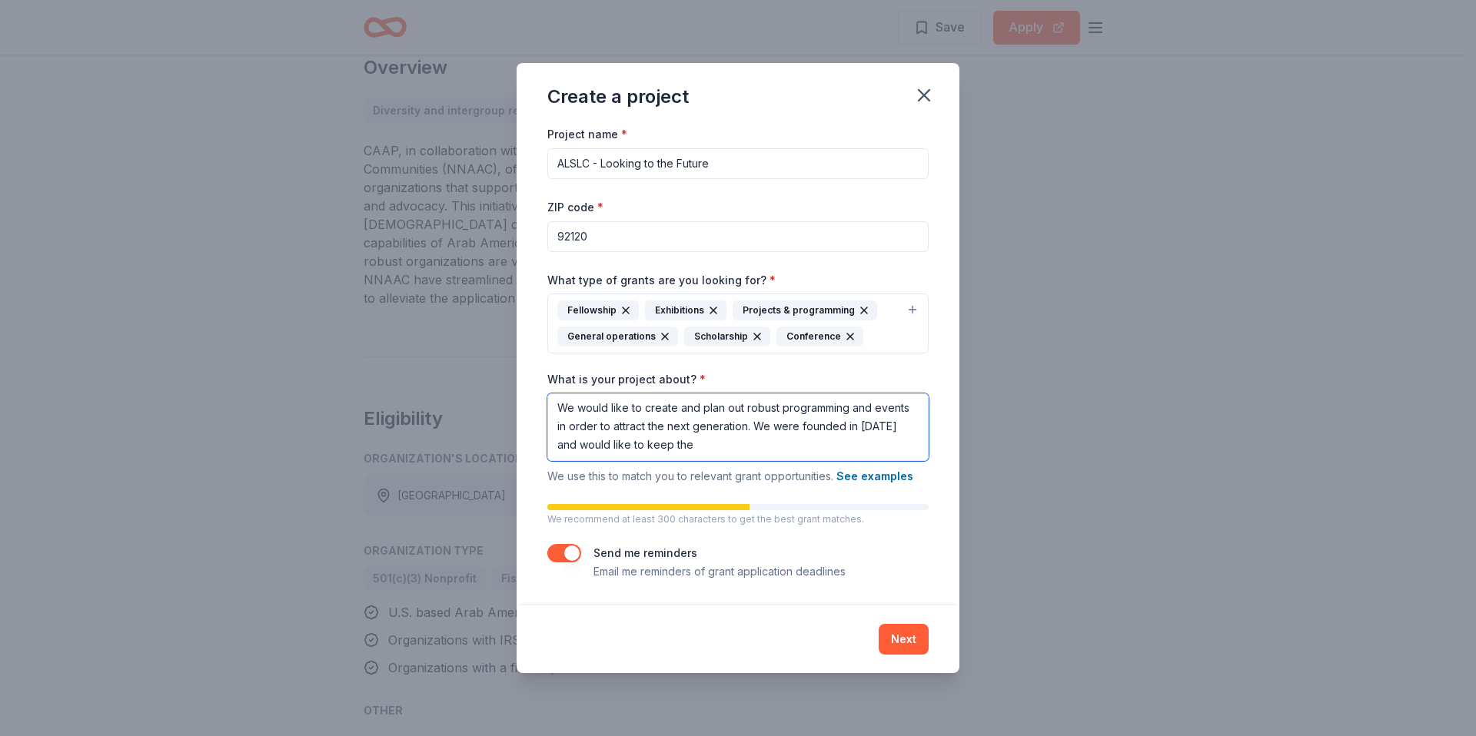
click at [789, 466] on div "What is your project about? * We would like to create and plan out robust progr…" at bounding box center [737, 429] width 381 height 114
paste textarea "Our mission is to celebrate the cultural heritage of [DEMOGRAPHIC_DATA] of [DEM…"
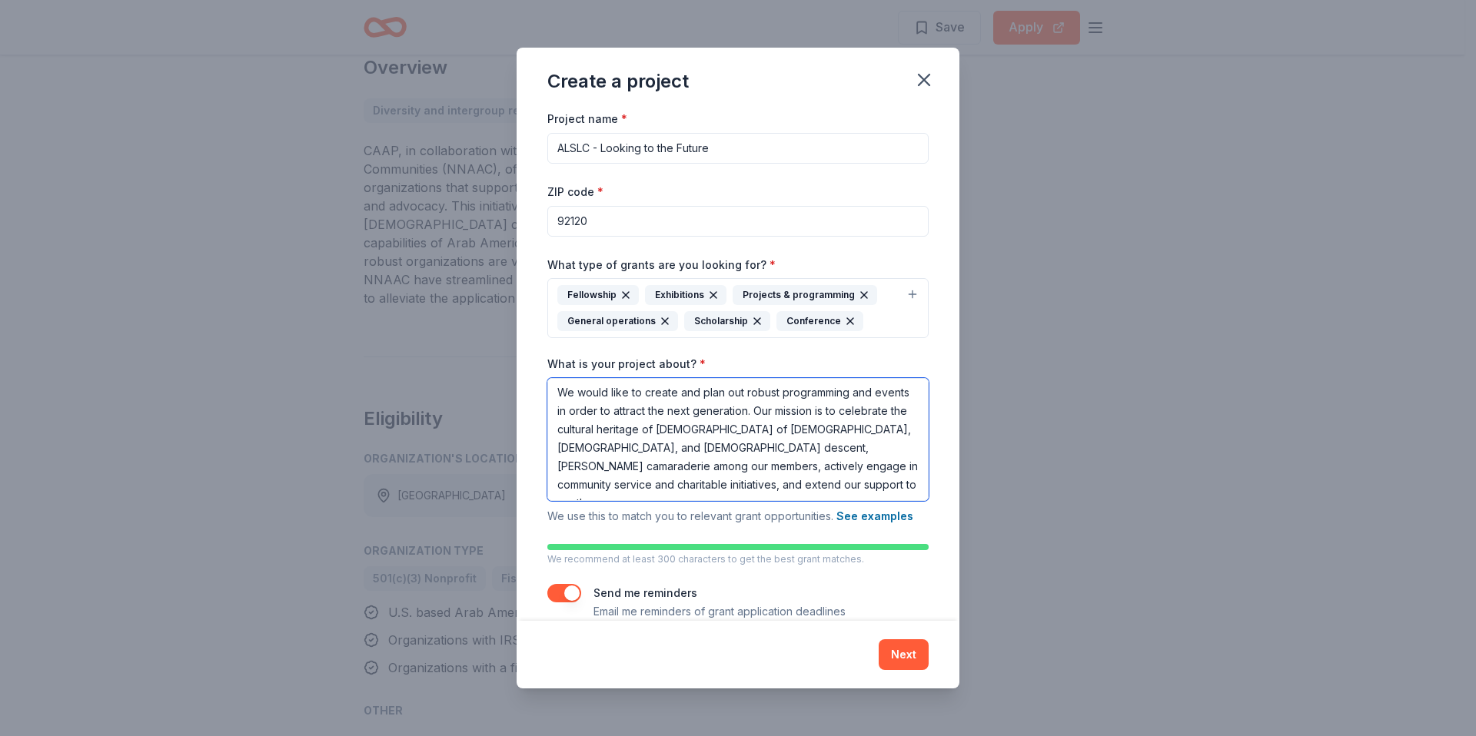
click at [781, 414] on textarea "We would like to create and plan out robust programming and events in order to …" at bounding box center [737, 439] width 381 height 123
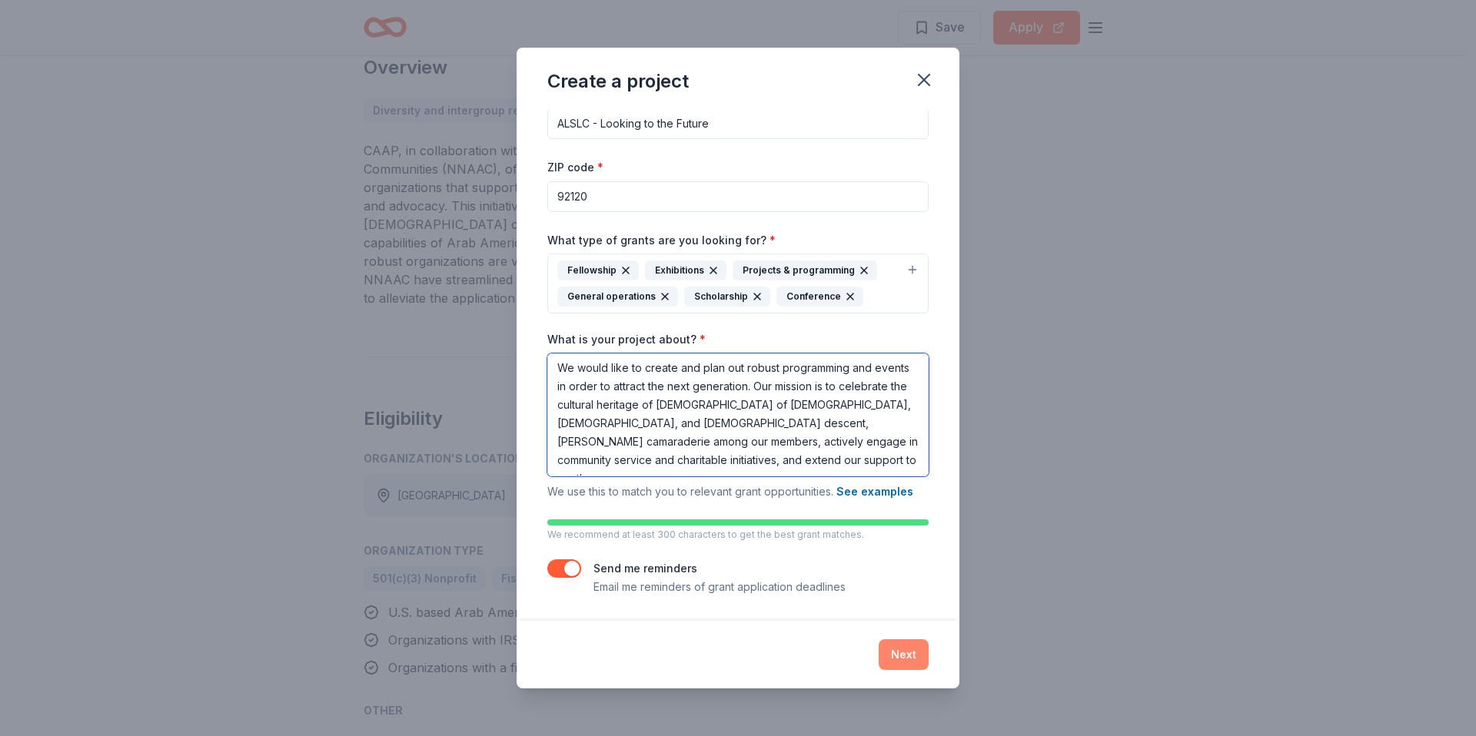
type textarea "We would like to create and plan out robust programming and events in order to …"
click at [899, 652] on button "Next" at bounding box center [904, 655] width 50 height 31
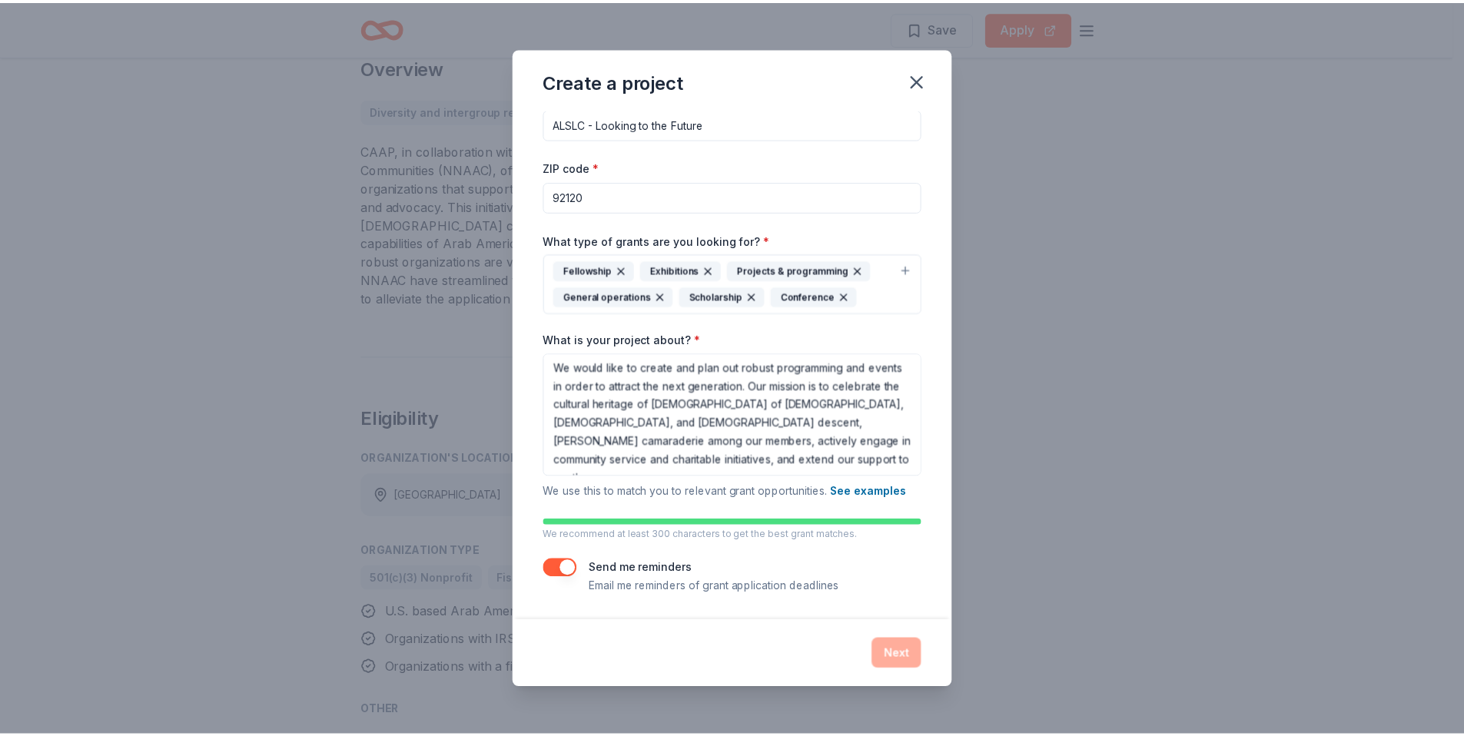
scroll to position [0, 0]
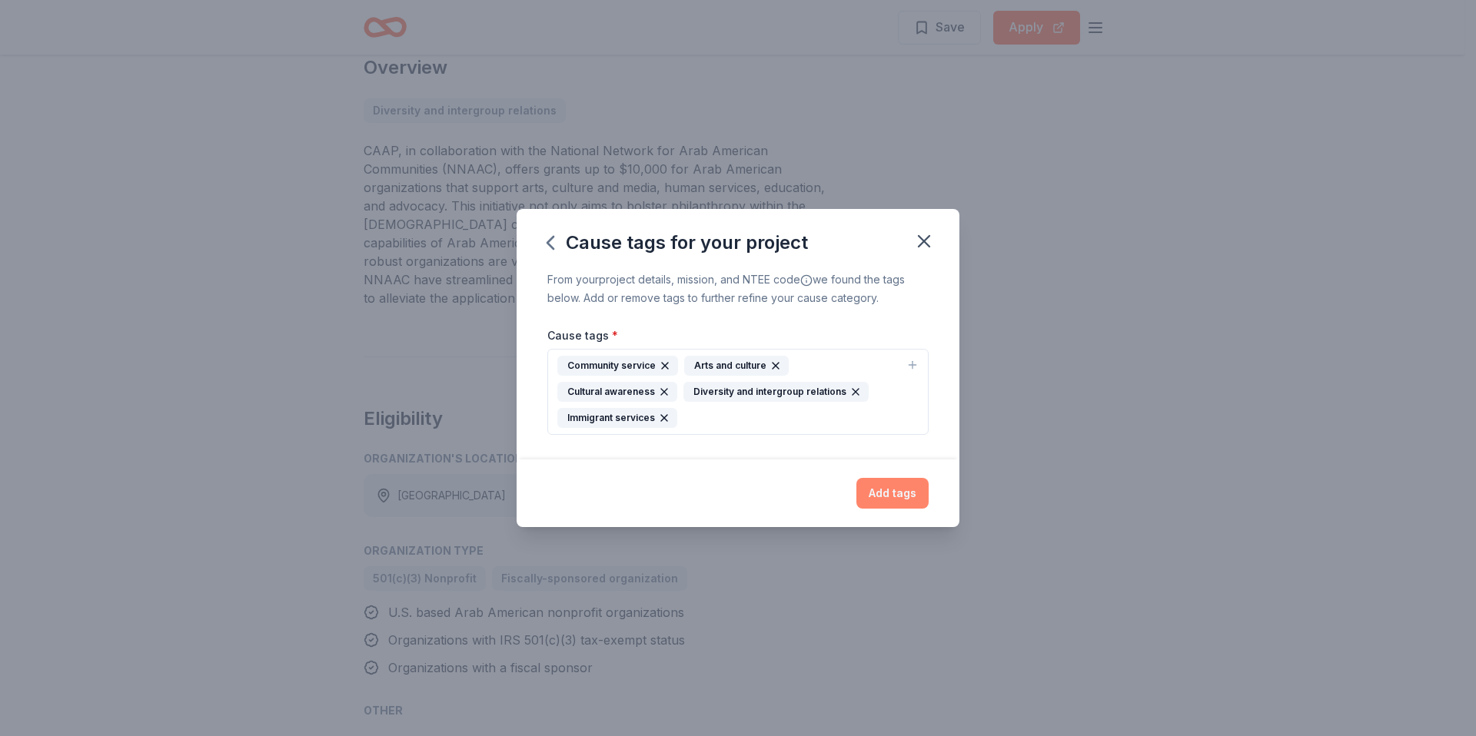
click at [888, 497] on button "Add tags" at bounding box center [892, 493] width 72 height 31
